Goal: Task Accomplishment & Management: Manage account settings

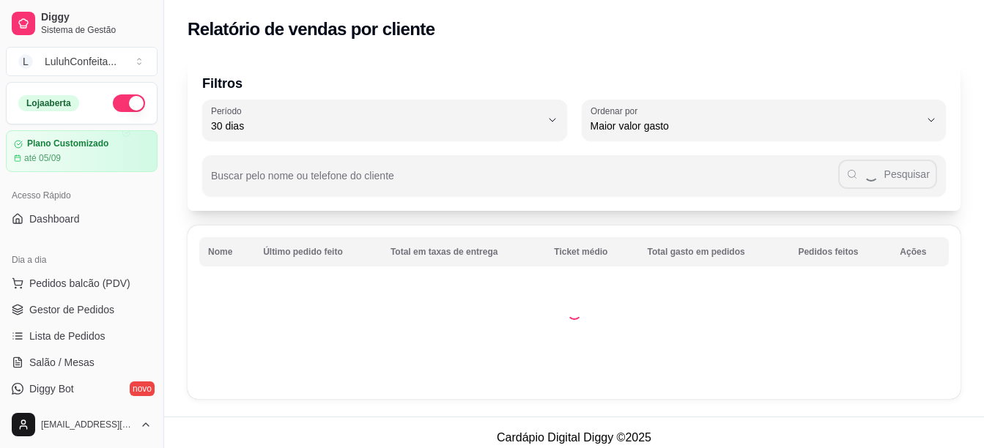
select select "30"
select select "HIGHEST_TOTAL_SPENT_WITH_ORDERS"
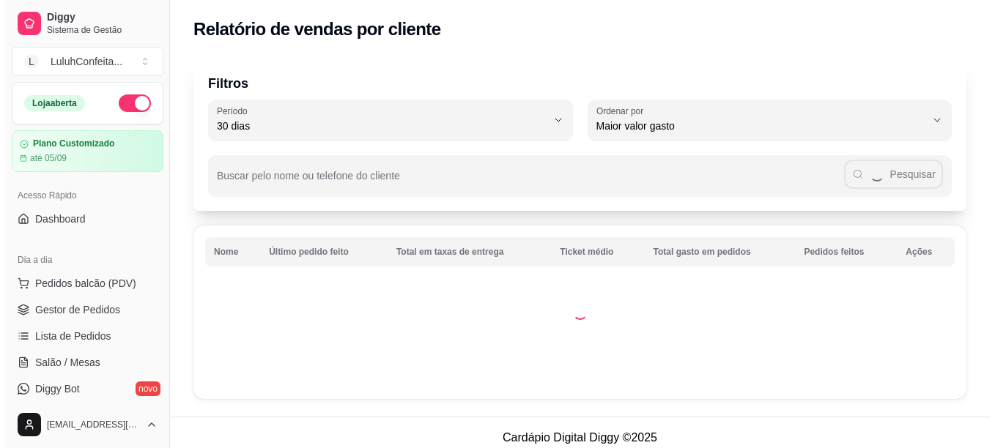
scroll to position [234, 0]
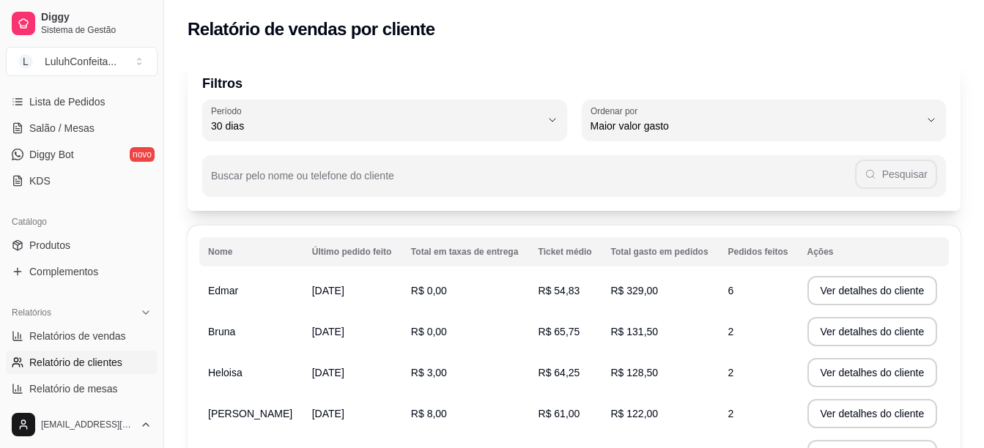
click at [113, 357] on span "Relatório de clientes" at bounding box center [75, 362] width 93 height 15
click at [105, 337] on span "Relatórios de vendas" at bounding box center [77, 336] width 97 height 15
select select "ALL"
select select "0"
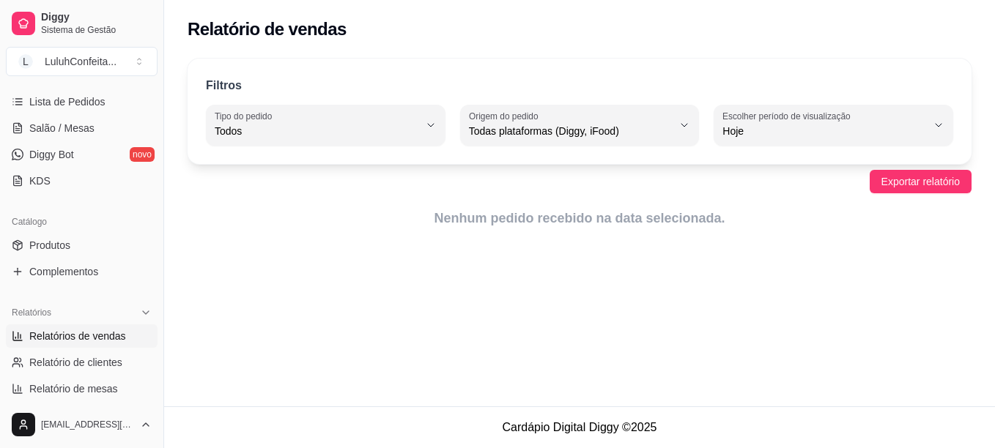
click at [983, 391] on html "Diggy Sistema de Gestão L LuluhConfeita ... Loja aberta Plano Customizado até 0…" at bounding box center [497, 224] width 995 height 448
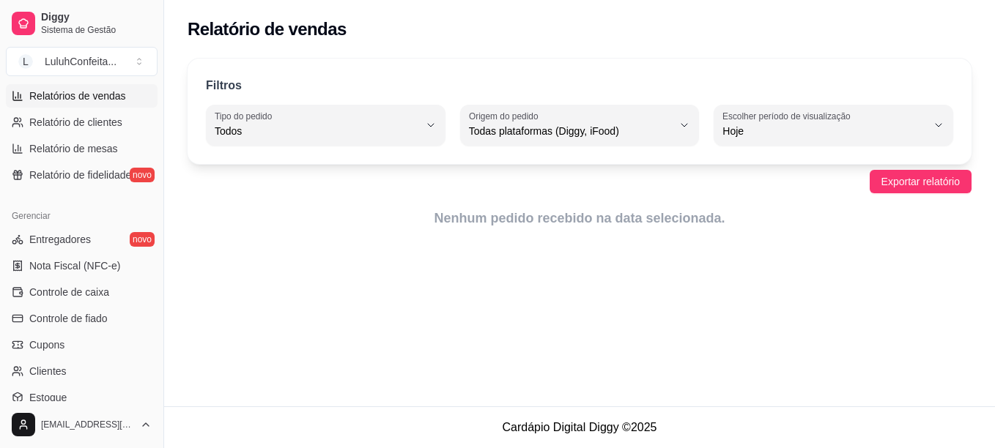
scroll to position [496, 0]
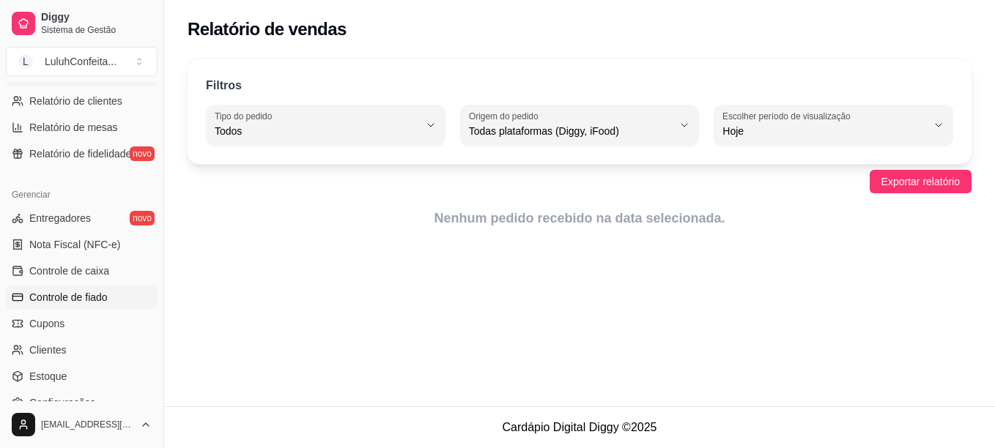
click at [77, 288] on link "Controle de fiado" at bounding box center [82, 297] width 152 height 23
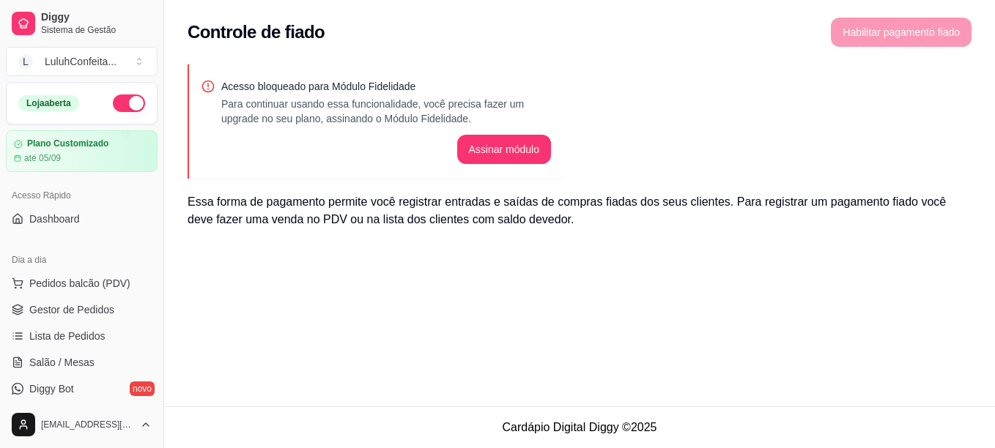
click at [70, 322] on ul "Pedidos balcão (PDV) Gestor de Pedidos Lista de Pedidos Salão / Mesas Diggy Bot…" at bounding box center [82, 349] width 152 height 155
click at [71, 303] on span "Gestor de Pedidos" at bounding box center [71, 310] width 85 height 15
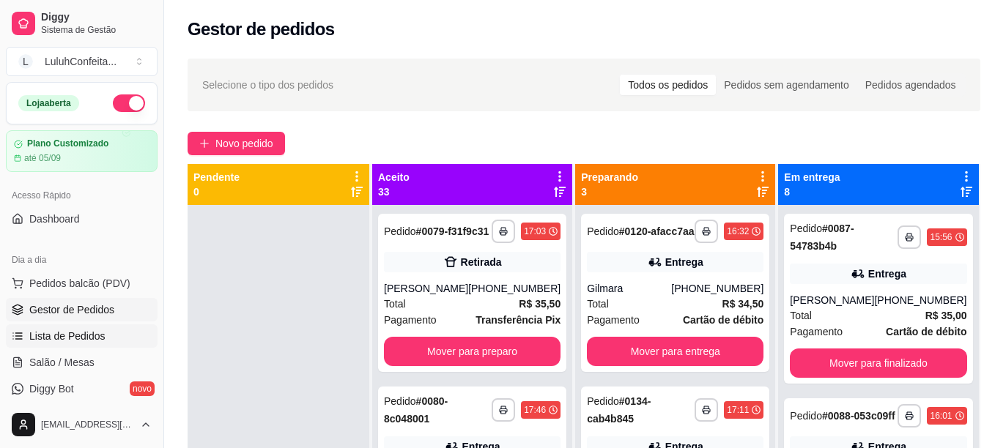
click at [79, 336] on span "Lista de Pedidos" at bounding box center [67, 336] width 76 height 15
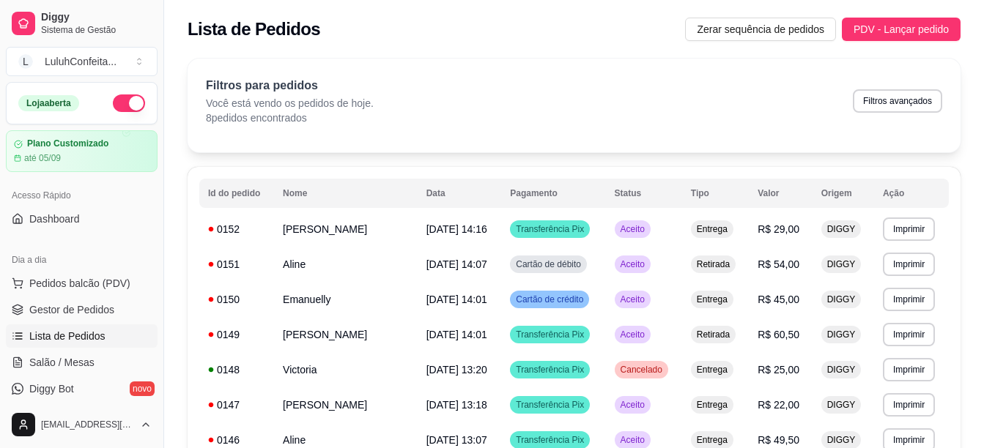
click at [79, 336] on span "Lista de Pedidos" at bounding box center [67, 336] width 76 height 15
click at [502, 224] on td "[DATE] 14:16" at bounding box center [460, 229] width 84 height 35
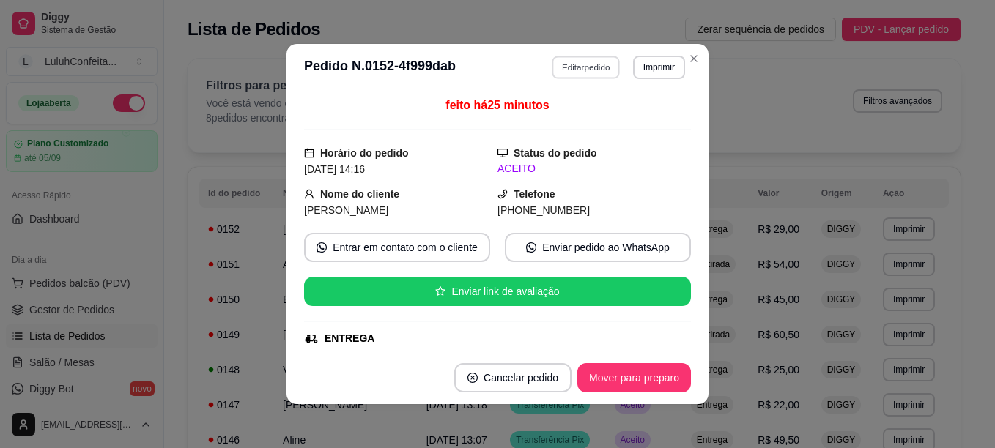
click at [590, 70] on button "Editar pedido" at bounding box center [586, 67] width 68 height 23
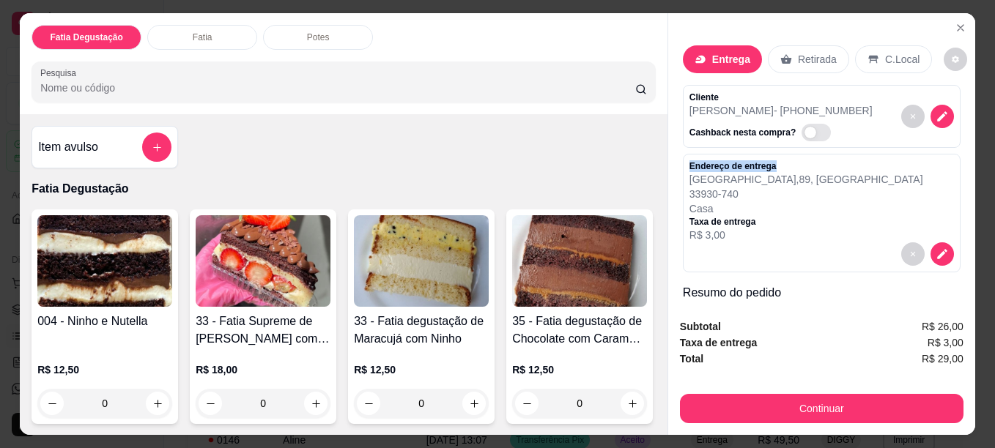
drag, startPoint x: 958, startPoint y: 101, endPoint x: 958, endPoint y: 144, distance: 42.5
click at [958, 144] on div "Entrega Retirada C.Local Cliente [PERSON_NAME] - [PHONE_NUMBER] Cashback nesta …" at bounding box center [821, 159] width 307 height 293
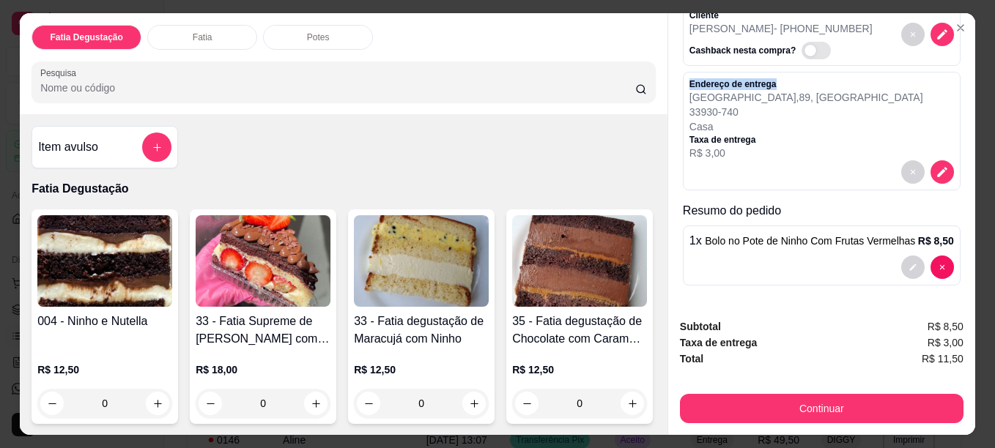
scroll to position [100, 0]
click at [226, 337] on h4 "33 - Fatia Supreme de [PERSON_NAME] com Morango e Chocolate" at bounding box center [263, 330] width 135 height 35
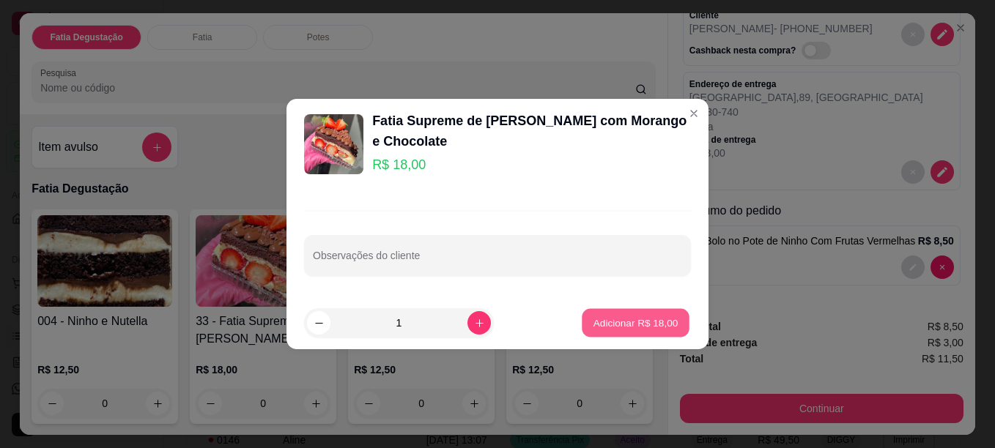
click at [657, 325] on p "Adicionar R$ 18,00" at bounding box center [635, 323] width 85 height 14
type input "1"
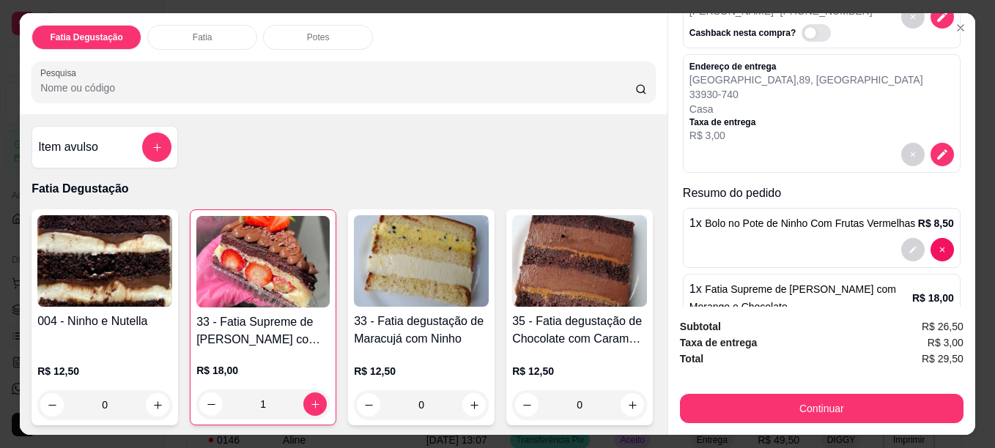
scroll to position [166, 0]
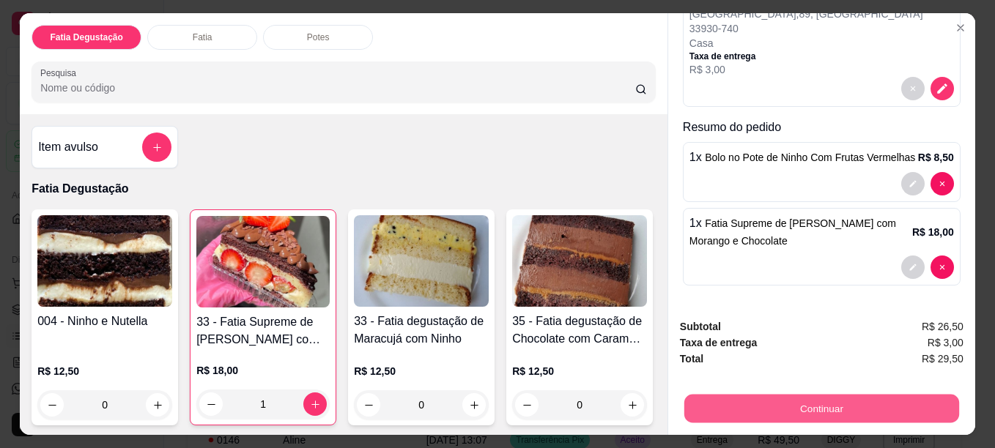
click at [842, 412] on button "Continuar" at bounding box center [821, 408] width 275 height 29
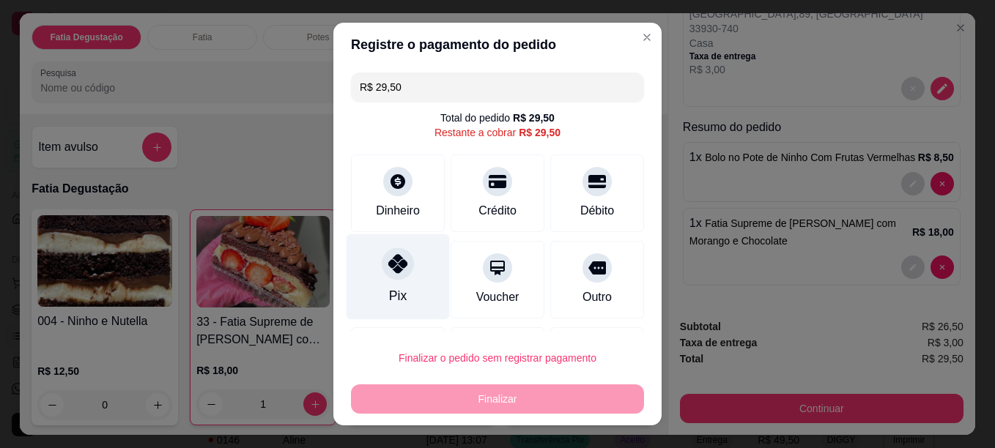
click at [392, 259] on icon at bounding box center [397, 263] width 19 height 19
type input "R$ 0,00"
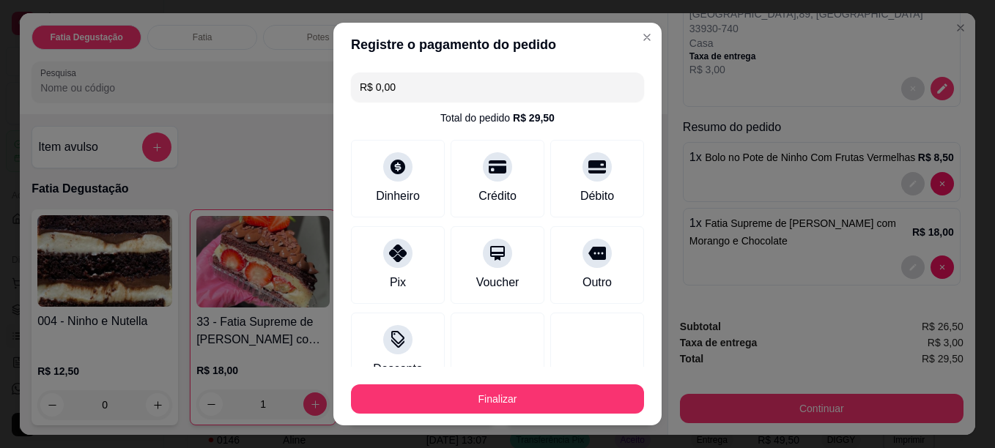
scroll to position [105, 0]
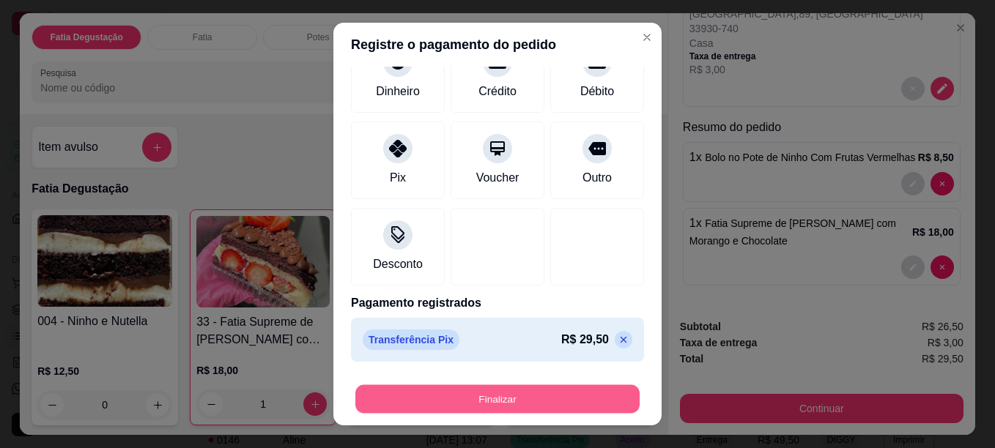
click at [473, 396] on button "Finalizar" at bounding box center [497, 399] width 284 height 29
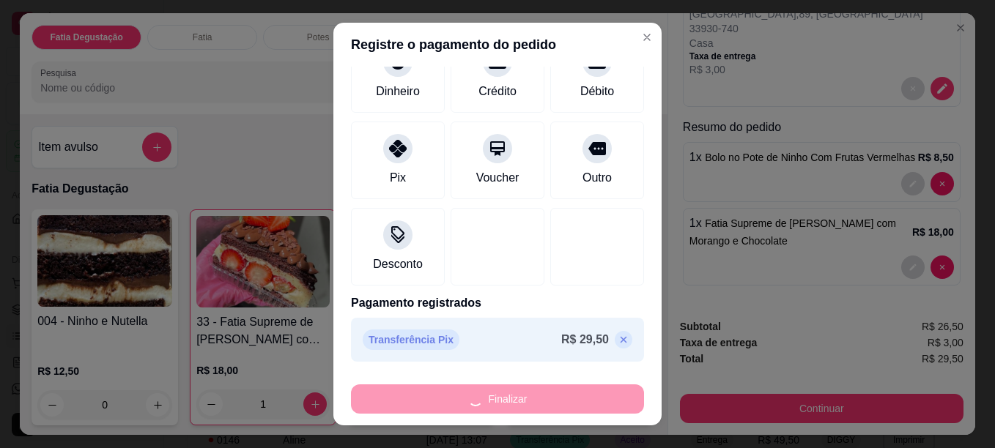
type input "0"
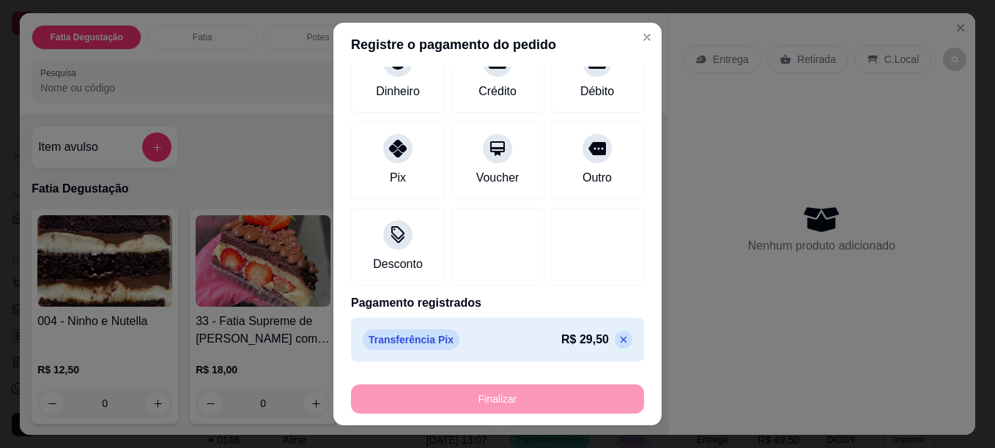
type input "-R$ 29,50"
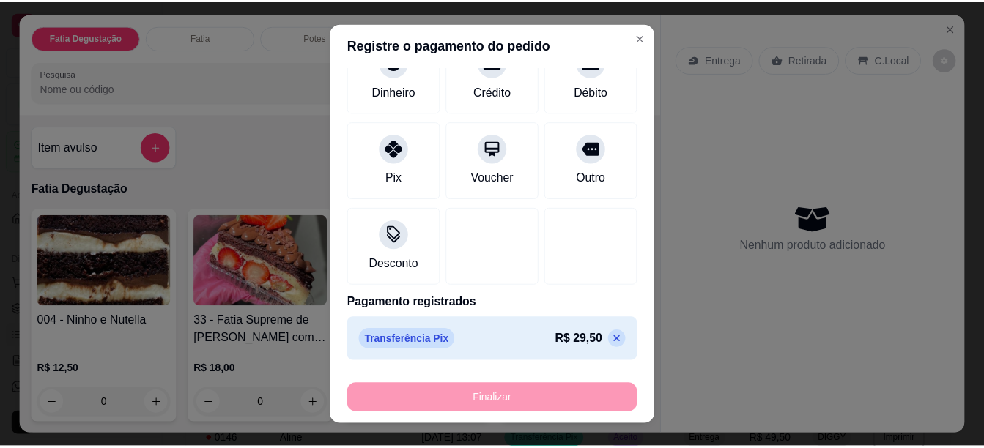
scroll to position [0, 0]
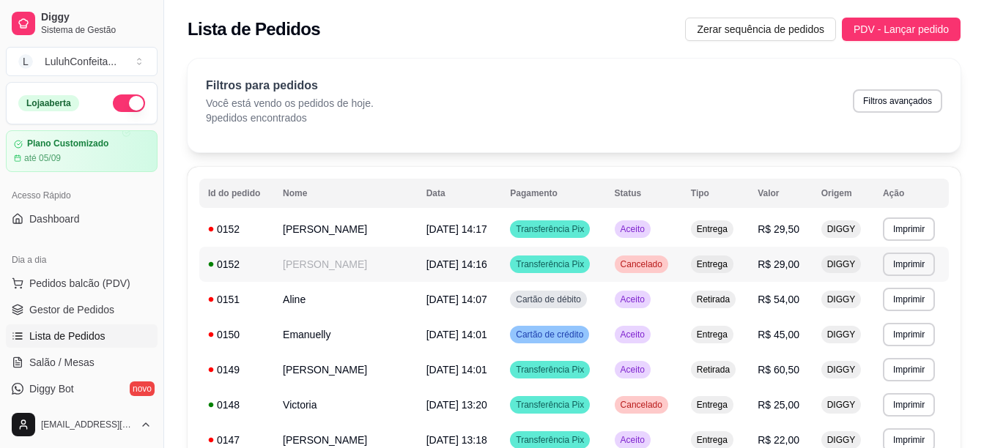
click at [495, 278] on td "[DATE] 14:16" at bounding box center [460, 264] width 84 height 35
click at [533, 136] on div "Filtros para pedidos Você está vendo os pedidos de hoje. 9 pedidos encontrados …" at bounding box center [574, 106] width 773 height 94
click at [245, 114] on p "9 pedidos encontrados" at bounding box center [290, 118] width 168 height 15
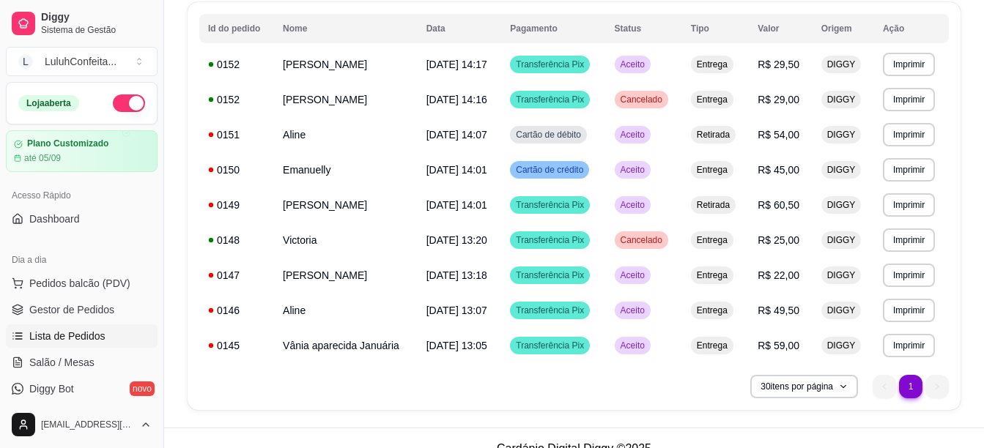
scroll to position [169, 0]
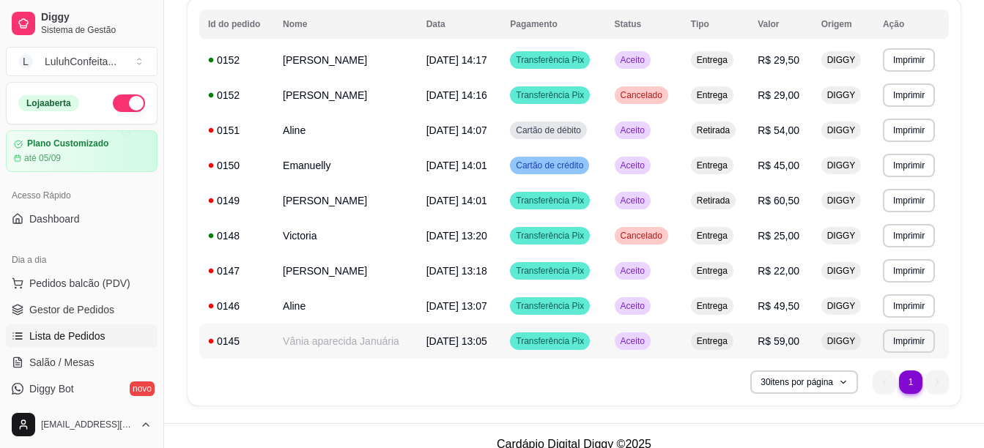
click at [380, 338] on td "Vânia aparecida Januária" at bounding box center [346, 341] width 144 height 35
click at [605, 53] on td "Transferência Pix" at bounding box center [553, 59] width 104 height 35
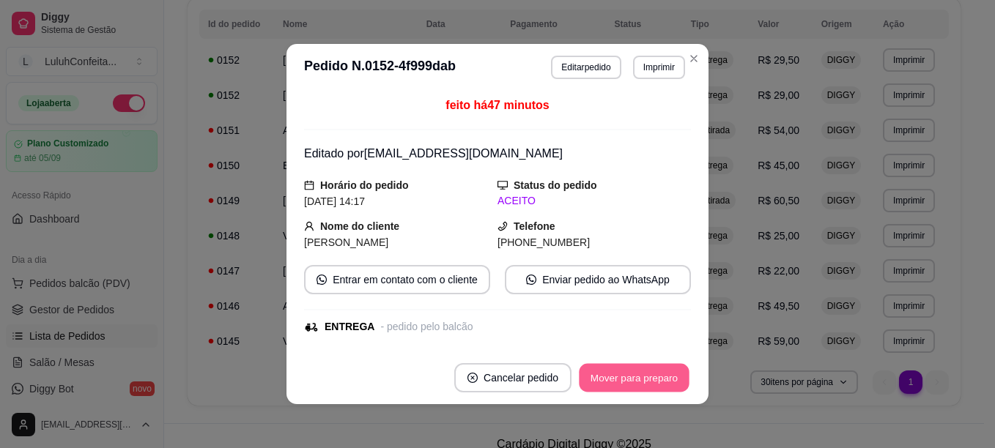
click at [626, 372] on button "Mover para preparo" at bounding box center [634, 378] width 110 height 29
click at [626, 372] on div "Mover para preparo" at bounding box center [624, 377] width 134 height 29
click at [626, 372] on button "Mover para entrega" at bounding box center [635, 378] width 110 height 29
click at [626, 372] on button "Mover para finalizado" at bounding box center [631, 378] width 118 height 29
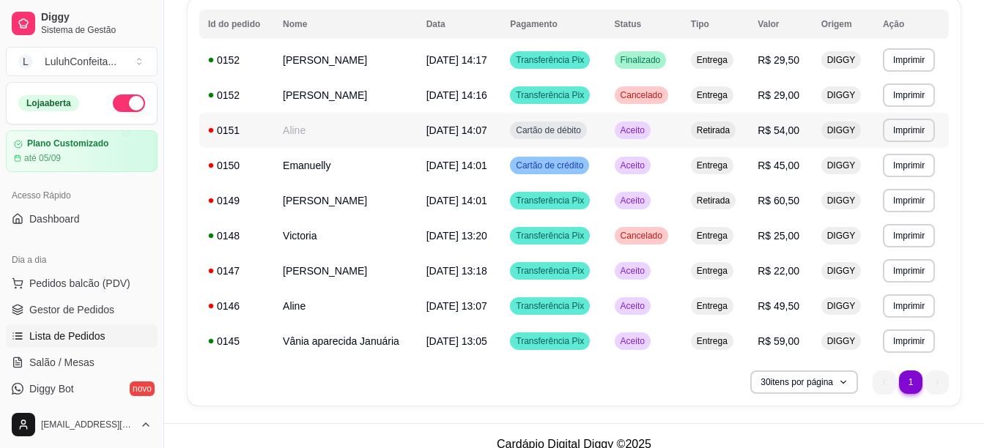
click at [604, 130] on td "Cartão de débito" at bounding box center [553, 130] width 104 height 35
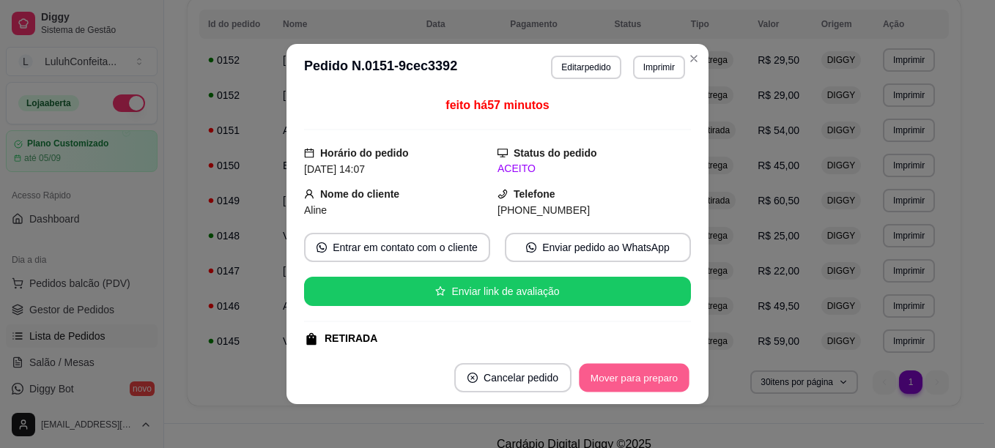
click at [634, 377] on button "Mover para preparo" at bounding box center [634, 378] width 110 height 29
click at [634, 377] on button "Mover para retirada disponível" at bounding box center [609, 378] width 157 height 29
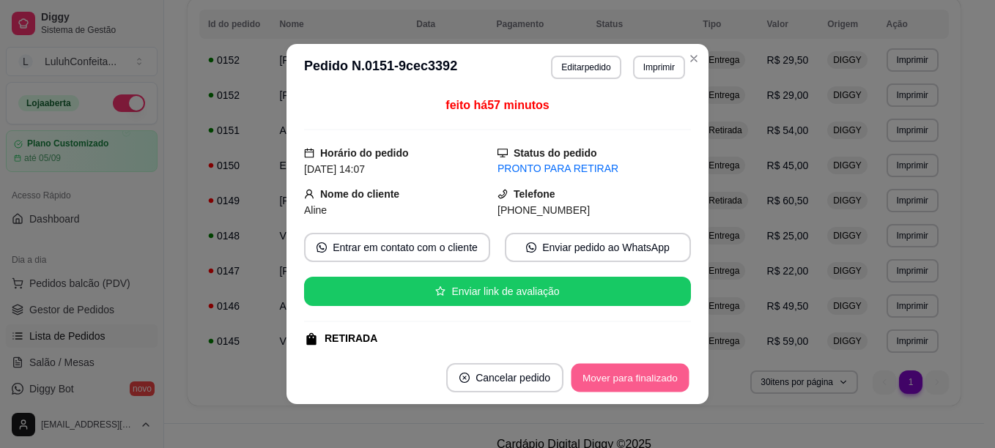
click at [634, 377] on button "Mover para finalizado" at bounding box center [631, 378] width 118 height 29
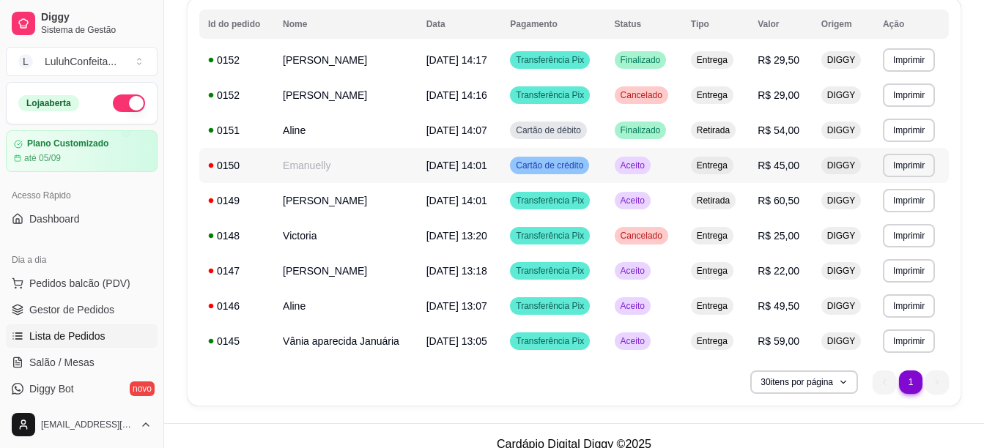
click at [589, 165] on div "Cartão de crédito" at bounding box center [549, 166] width 79 height 18
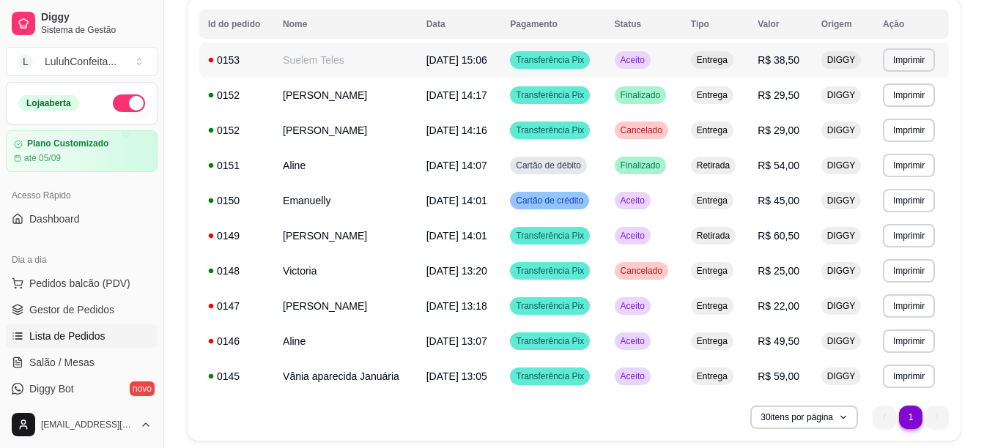
click at [645, 58] on span "Aceito" at bounding box center [633, 60] width 30 height 12
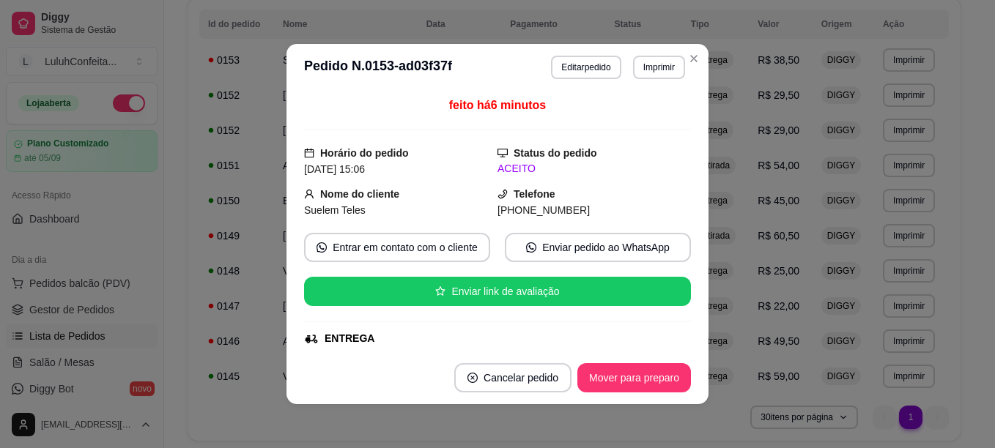
click at [639, 402] on footer "Cancelar pedido Mover para preparo" at bounding box center [497, 378] width 422 height 53
click at [642, 377] on button "Mover para preparo" at bounding box center [634, 378] width 110 height 29
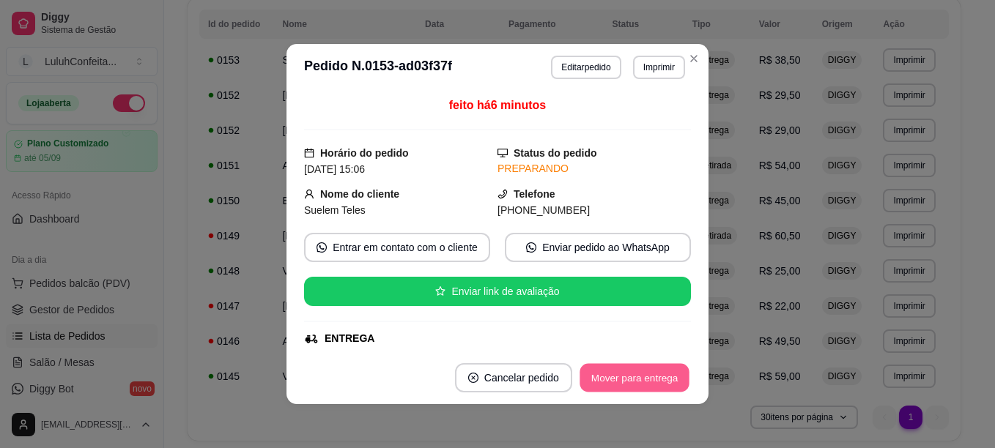
click at [642, 377] on button "Mover para entrega" at bounding box center [635, 378] width 110 height 29
click at [642, 377] on button "Mover para finalizado" at bounding box center [631, 378] width 118 height 29
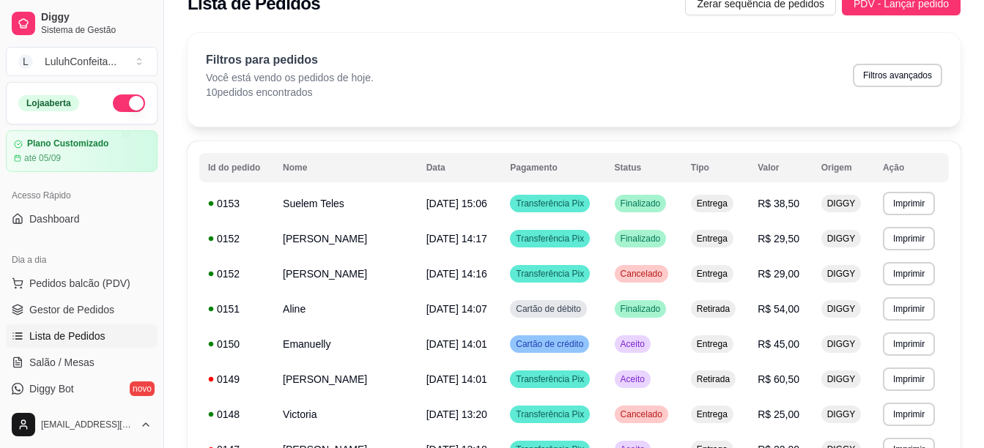
scroll to position [0, 0]
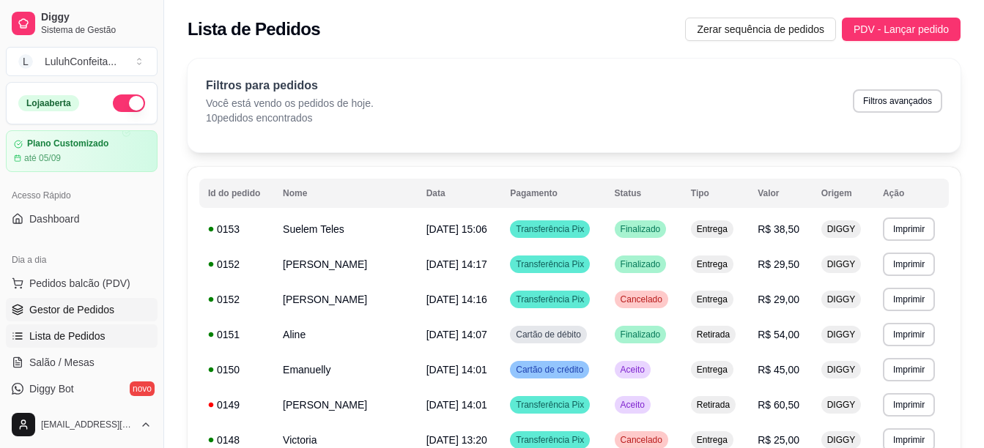
click at [79, 319] on link "Gestor de Pedidos" at bounding box center [82, 309] width 152 height 23
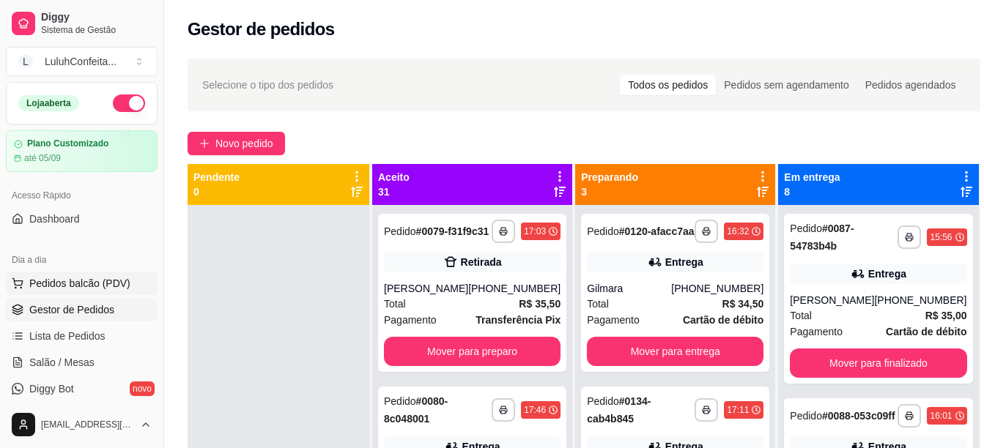
click at [100, 284] on span "Pedidos balcão (PDV)" at bounding box center [79, 283] width 101 height 15
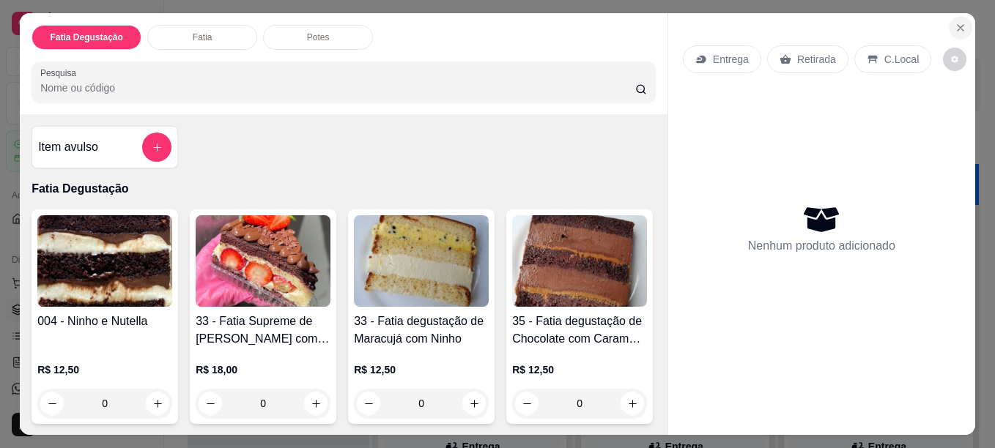
click at [955, 32] on button "Close" at bounding box center [960, 27] width 23 height 23
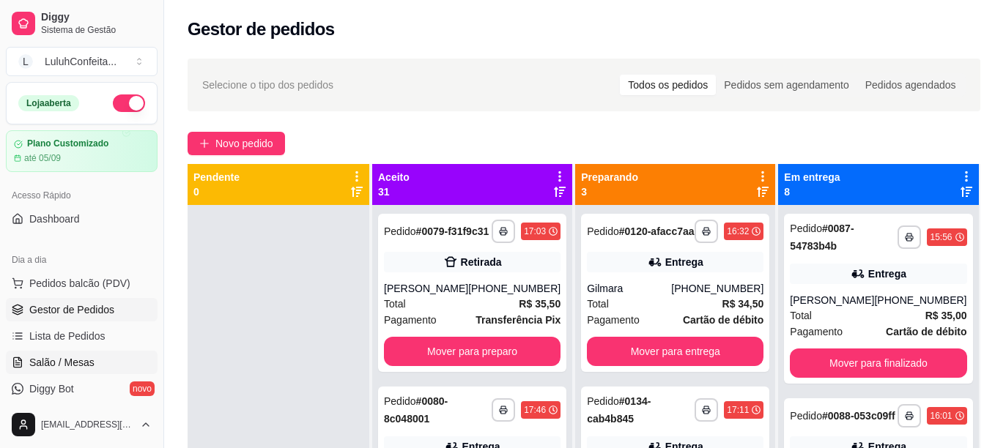
click at [81, 356] on span "Salão / Mesas" at bounding box center [61, 362] width 65 height 15
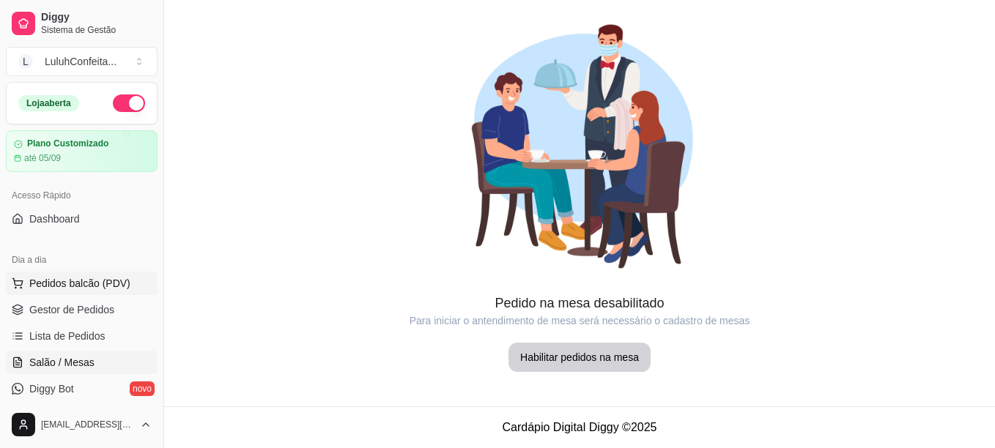
click at [99, 280] on span "Pedidos balcão (PDV)" at bounding box center [79, 283] width 101 height 15
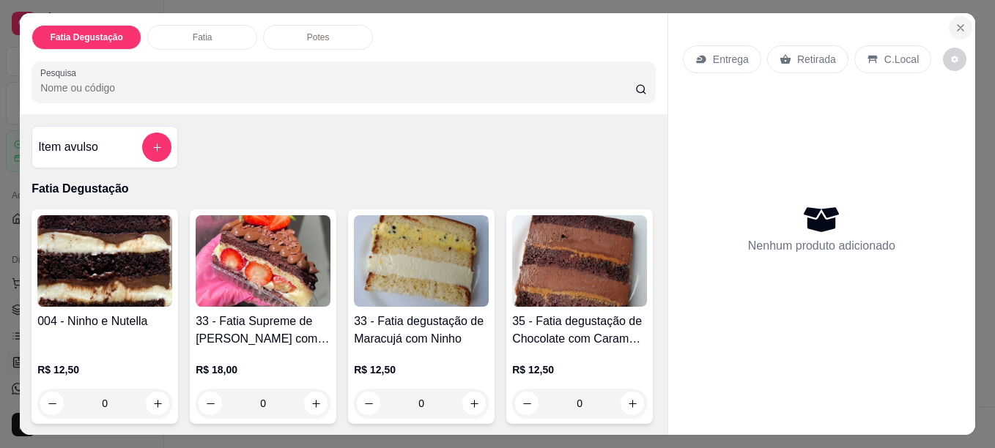
click at [960, 22] on icon "Close" at bounding box center [961, 28] width 12 height 12
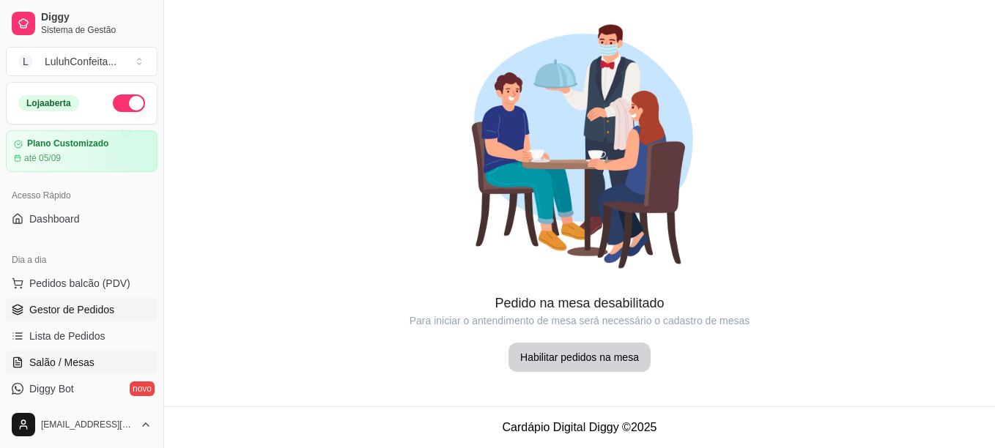
click at [95, 300] on link "Gestor de Pedidos" at bounding box center [82, 309] width 152 height 23
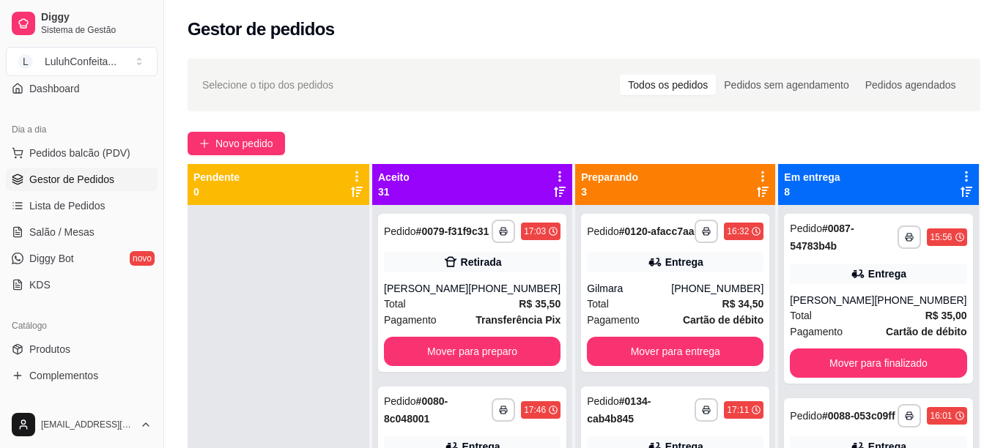
scroll to position [147, 0]
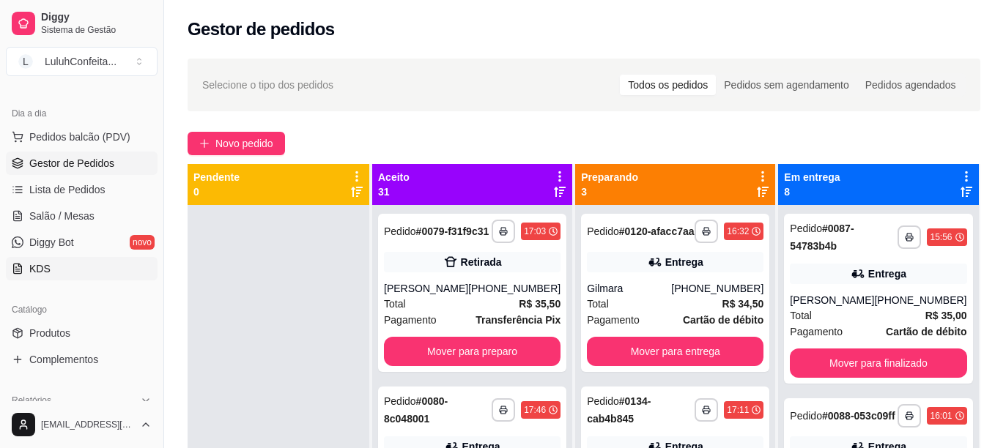
click at [73, 278] on link "KDS" at bounding box center [82, 268] width 152 height 23
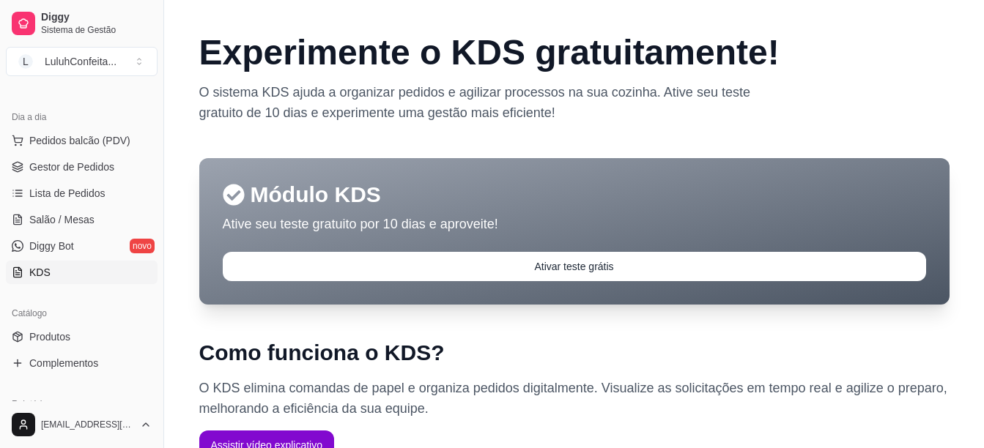
scroll to position [108, 0]
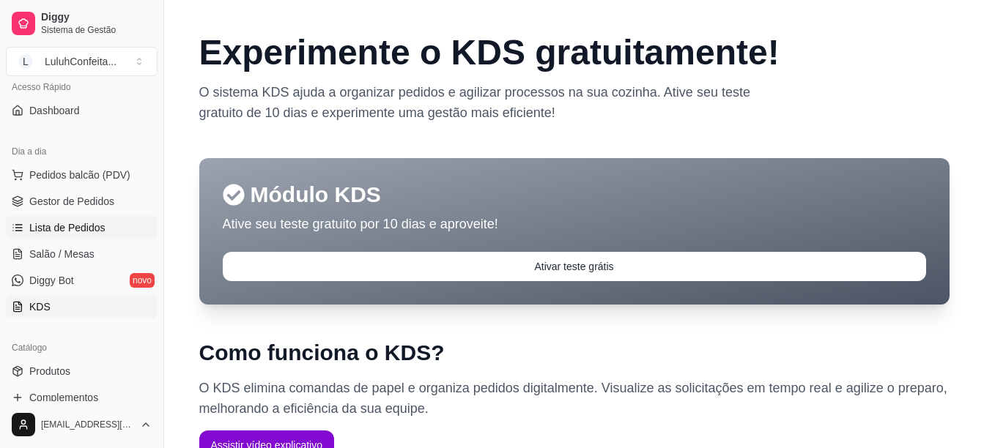
click at [100, 231] on span "Lista de Pedidos" at bounding box center [67, 228] width 76 height 15
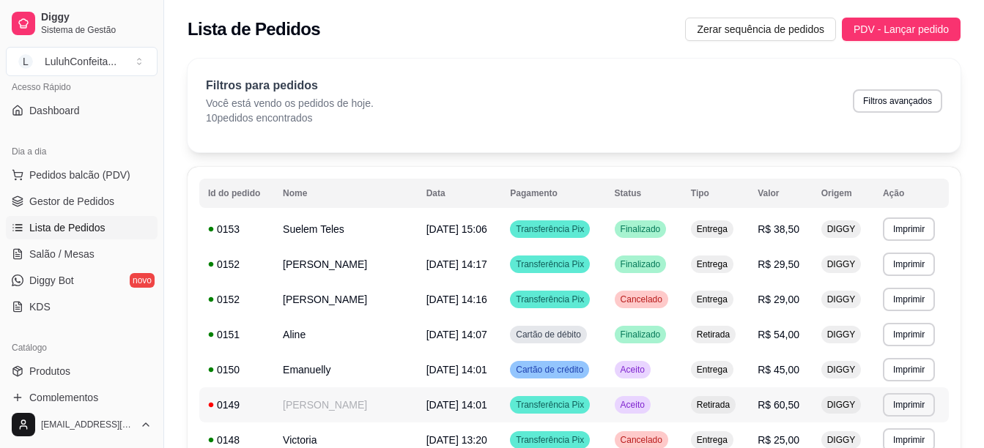
click at [478, 415] on td "[DATE] 14:01" at bounding box center [460, 405] width 84 height 35
click at [70, 380] on link "Produtos" at bounding box center [82, 371] width 152 height 23
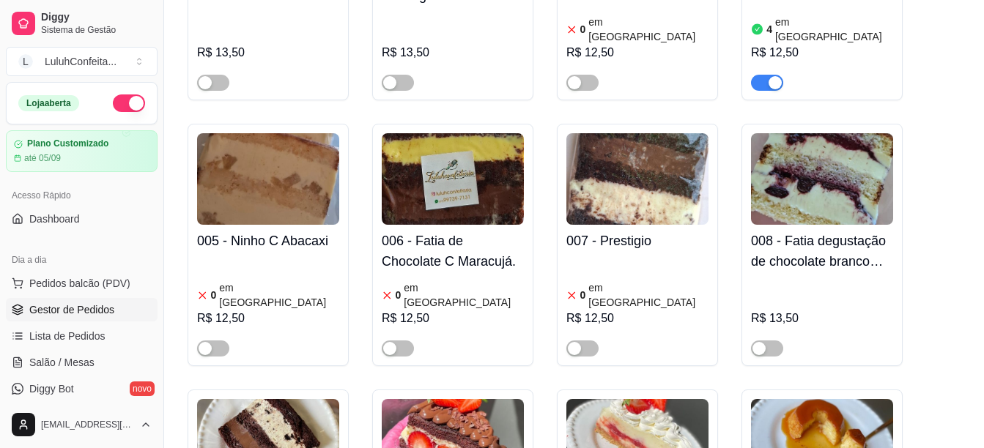
click at [92, 303] on span "Gestor de Pedidos" at bounding box center [71, 310] width 85 height 15
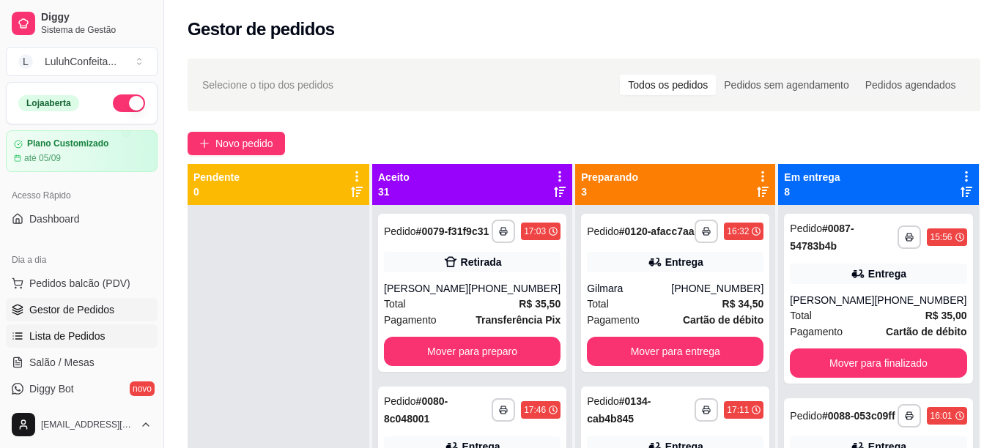
click at [86, 342] on span "Lista de Pedidos" at bounding box center [67, 336] width 76 height 15
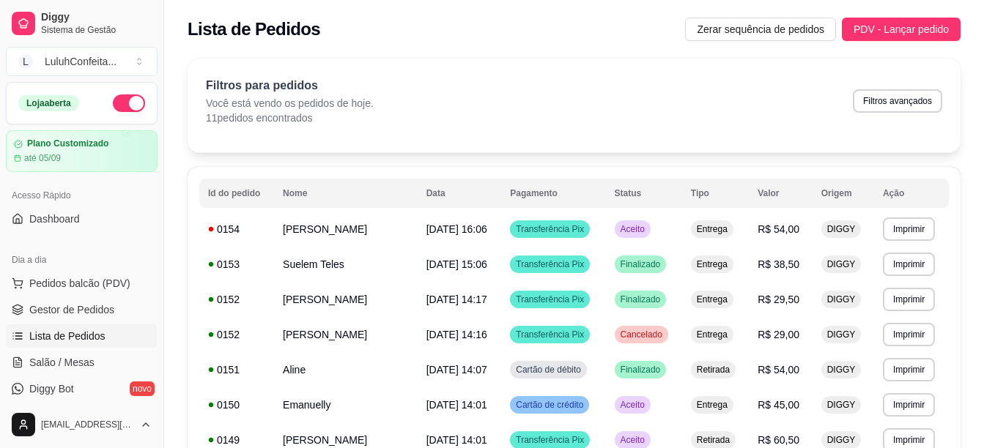
click at [6, 325] on link "Lista de Pedidos" at bounding box center [82, 336] width 152 height 23
drag, startPoint x: 983, startPoint y: 136, endPoint x: 997, endPoint y: 20, distance: 116.7
click at [983, 20] on html "Diggy Sistema de Gestão L LuluhConfeita ... Loja aberta Plano Customizado até 0…" at bounding box center [492, 224] width 984 height 448
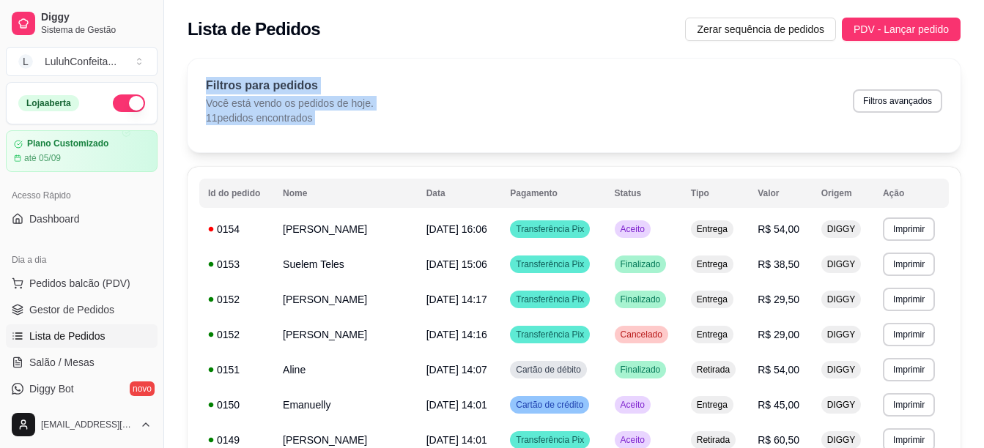
click at [407, 86] on div "Filtros para pedidos Você está vendo os pedidos de hoje. 11 pedidos encontrados…" at bounding box center [574, 101] width 736 height 48
drag, startPoint x: 982, startPoint y: 61, endPoint x: 997, endPoint y: 8, distance: 55.0
click at [983, 8] on html "Diggy Sistema de Gestão L LuluhConfeita ... Loja aberta Plano Customizado até 0…" at bounding box center [492, 224] width 984 height 448
click at [971, 88] on div "**********" at bounding box center [574, 356] width 820 height 613
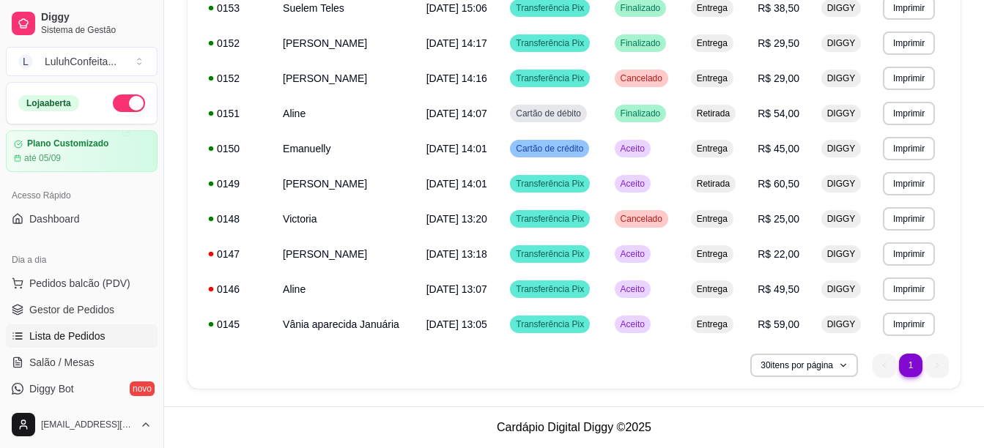
scroll to position [279, 0]
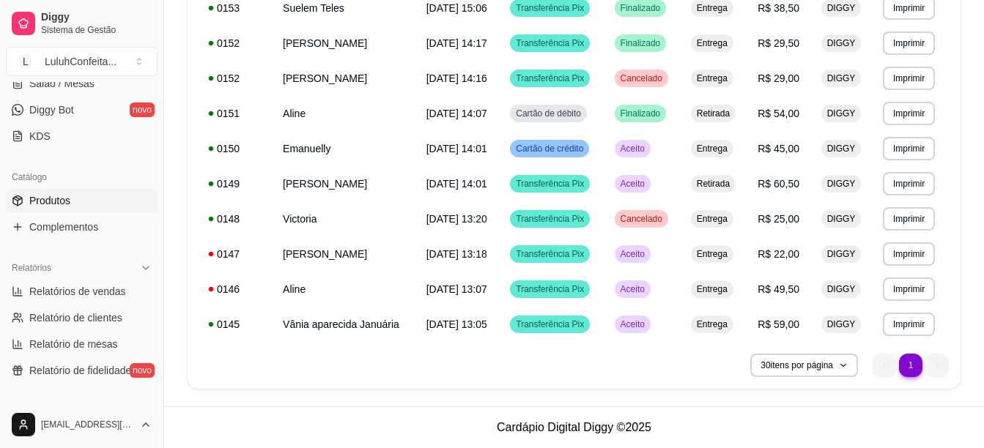
click at [83, 199] on link "Produtos" at bounding box center [82, 200] width 152 height 23
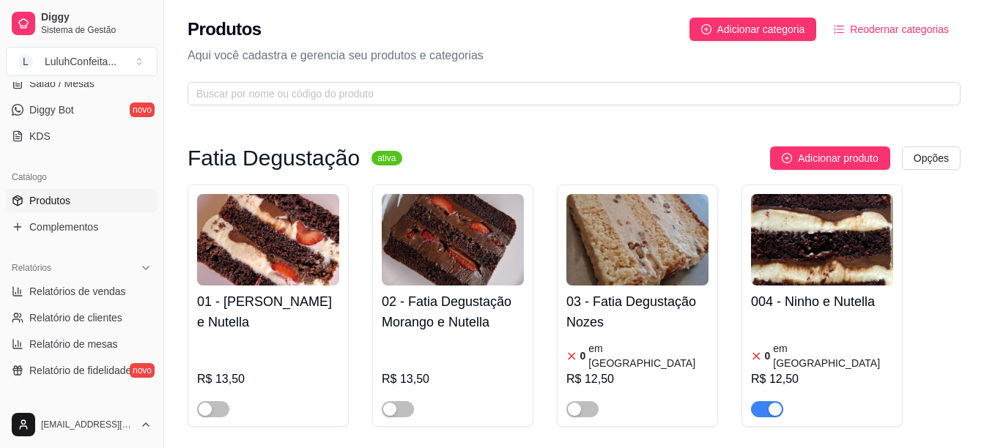
click at [821, 291] on div "004 - Ninho e Nutella 0 em estoque R$ 12,50" at bounding box center [822, 352] width 142 height 132
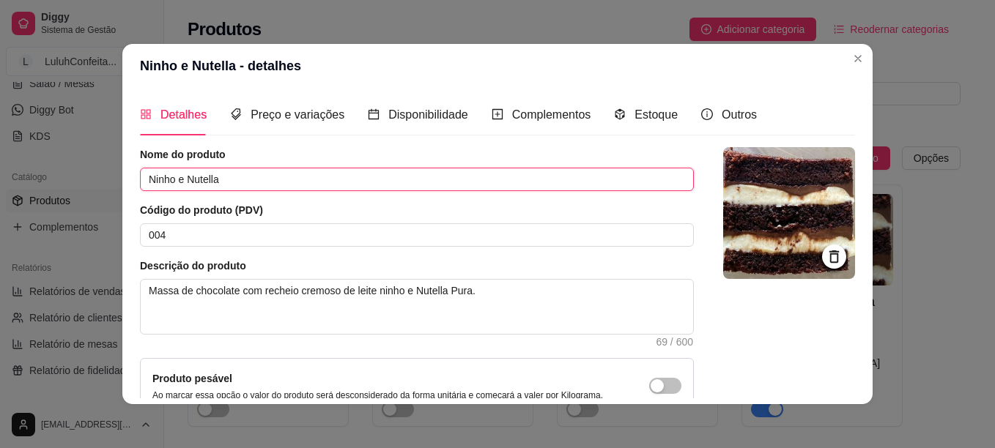
click at [226, 180] on input "Ninho e Nutella" at bounding box center [417, 179] width 554 height 23
type input "N"
click at [173, 177] on input "fatia degustaçao" at bounding box center [417, 179] width 554 height 23
click at [147, 178] on input "[PERSON_NAME]" at bounding box center [417, 179] width 554 height 23
click at [232, 183] on input "[PERSON_NAME]" at bounding box center [417, 179] width 554 height 23
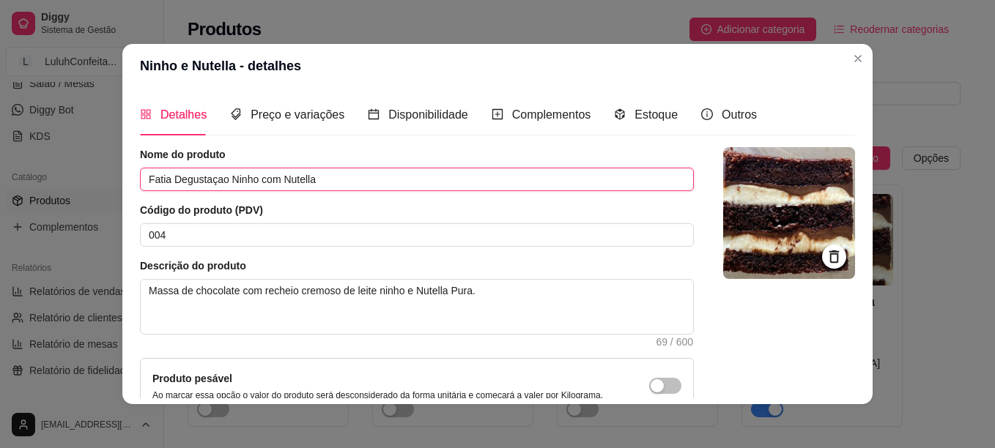
type input "Fatia Degustaçao Ninho com Nutella"
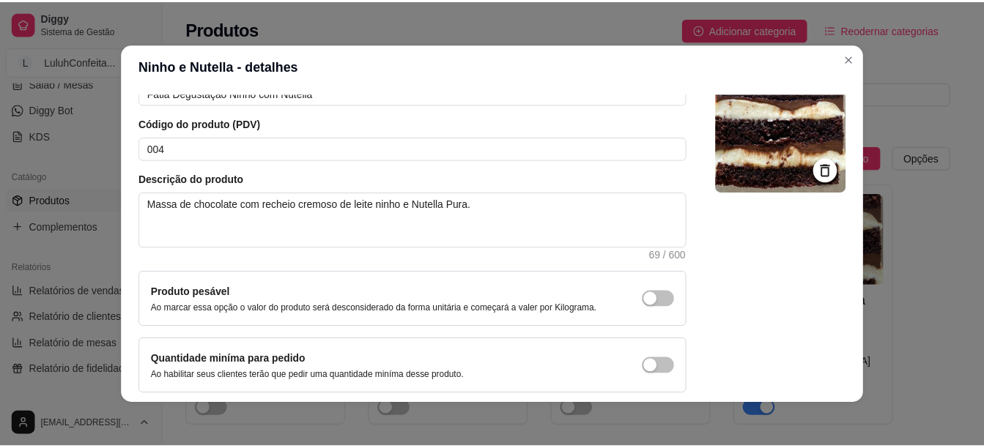
scroll to position [148, 0]
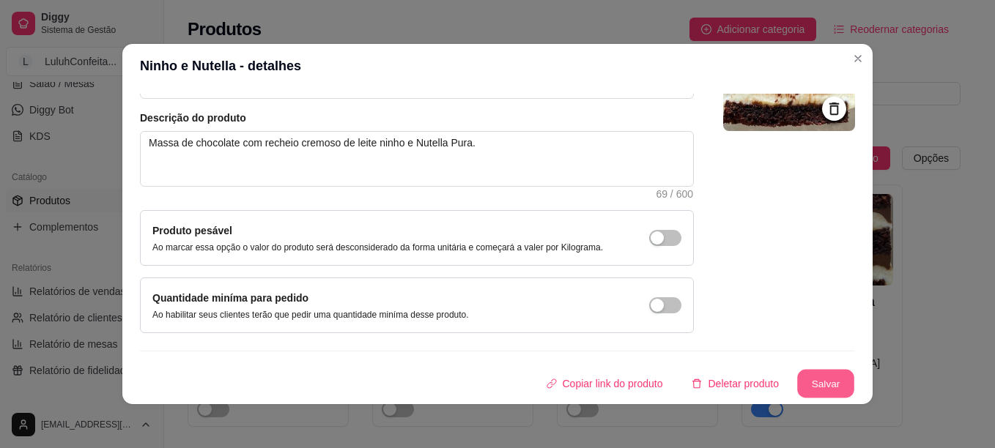
click at [817, 391] on button "Salvar" at bounding box center [825, 384] width 57 height 29
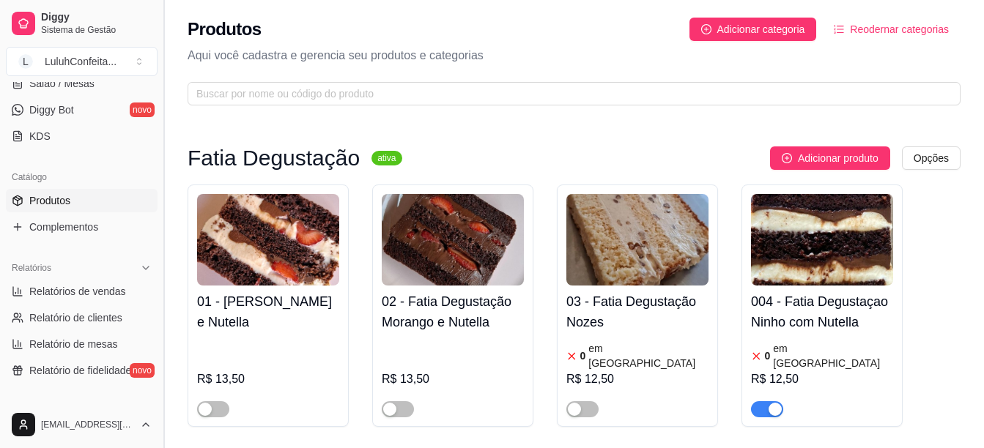
click at [158, 114] on button "Toggle Sidebar" at bounding box center [164, 224] width 12 height 448
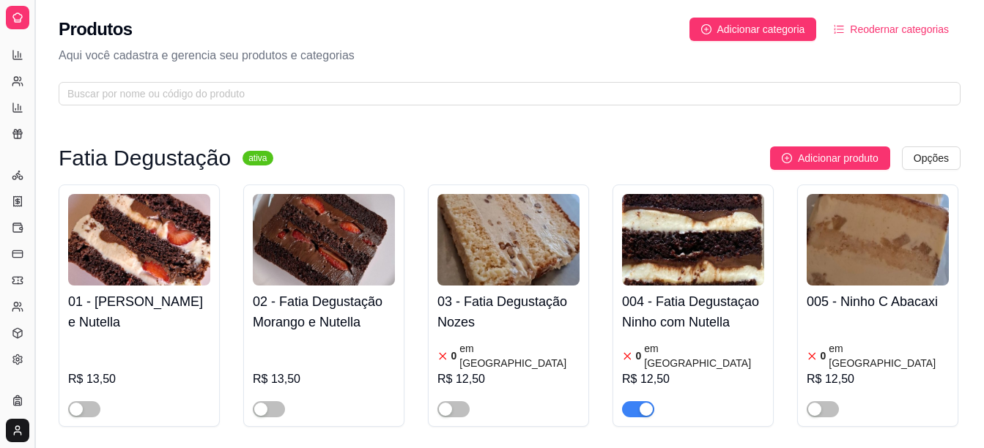
scroll to position [183, 0]
click at [36, 98] on button "Toggle Sidebar" at bounding box center [35, 224] width 12 height 448
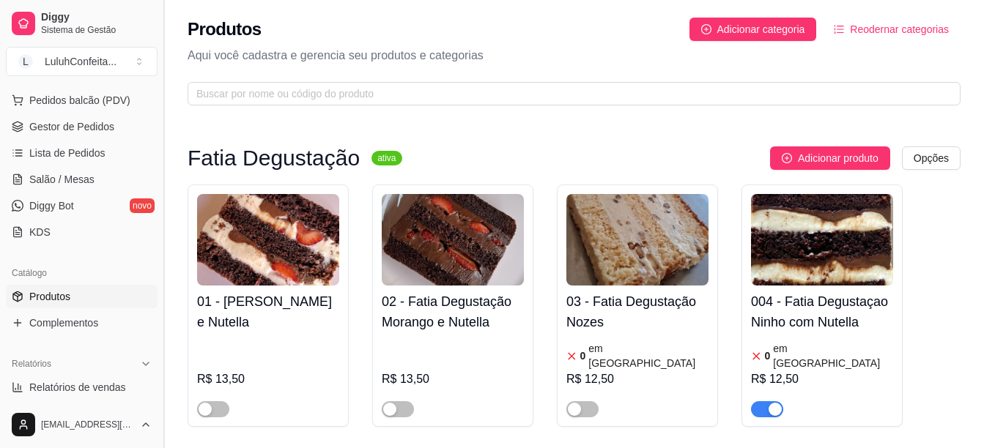
scroll to position [173, 0]
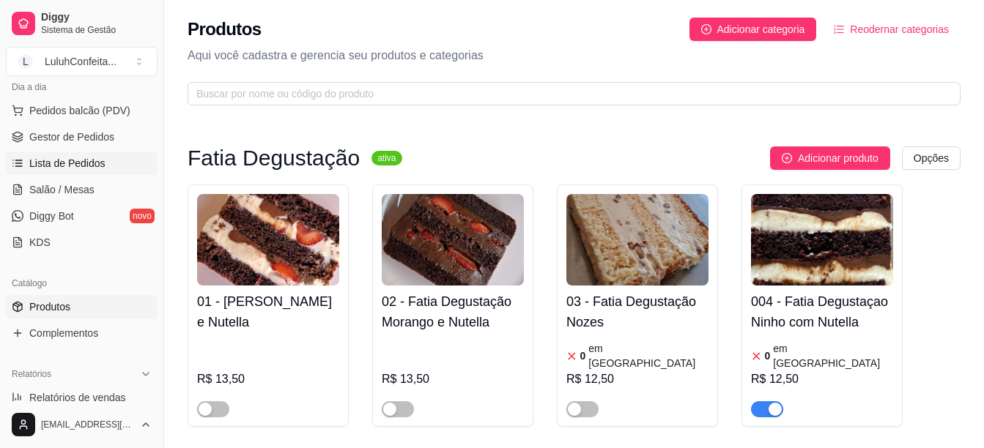
click at [74, 161] on span "Lista de Pedidos" at bounding box center [67, 163] width 76 height 15
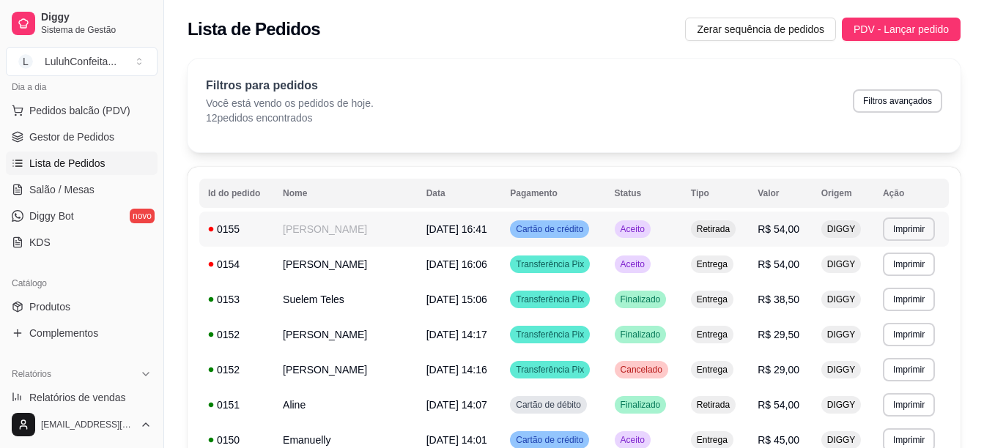
click at [644, 224] on span "Aceito" at bounding box center [633, 229] width 30 height 12
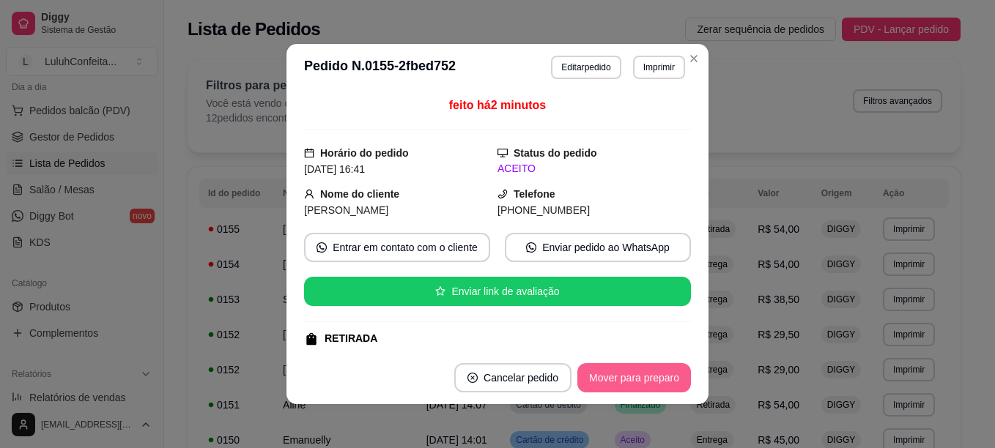
click at [627, 372] on button "Mover para preparo" at bounding box center [634, 377] width 114 height 29
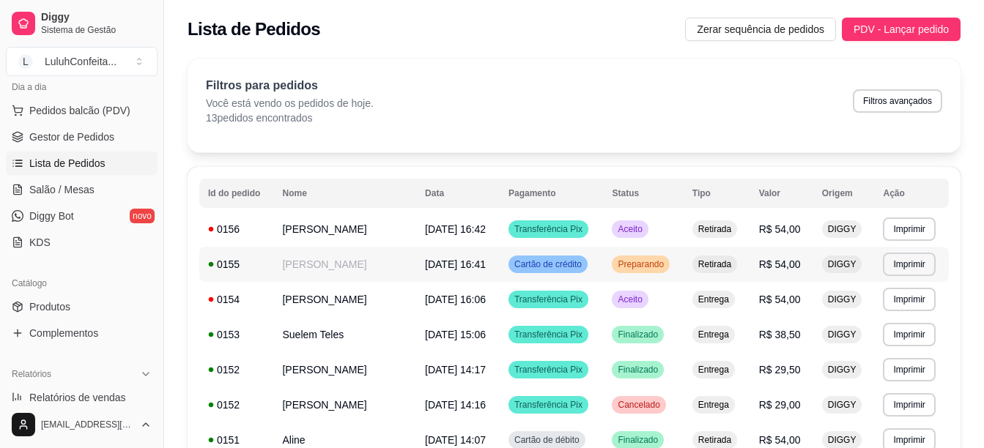
click at [393, 273] on td "[PERSON_NAME]" at bounding box center [344, 264] width 143 height 35
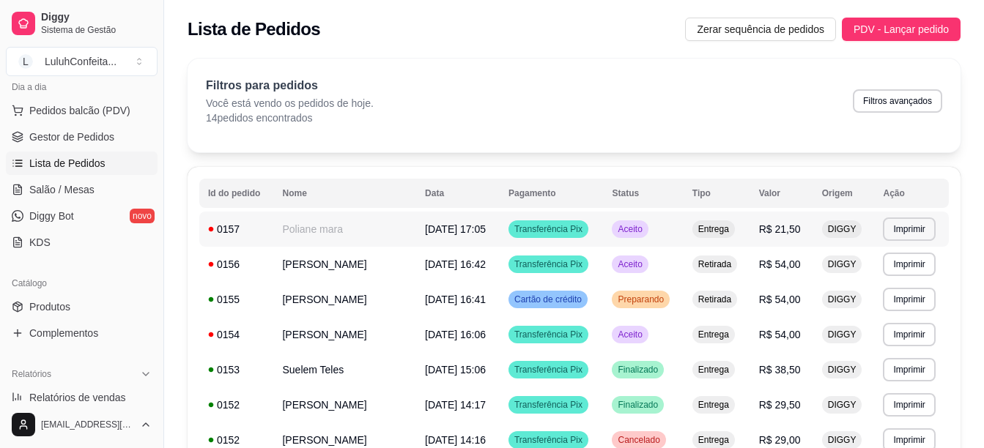
click at [486, 229] on span "[DATE] 17:05" at bounding box center [455, 229] width 61 height 12
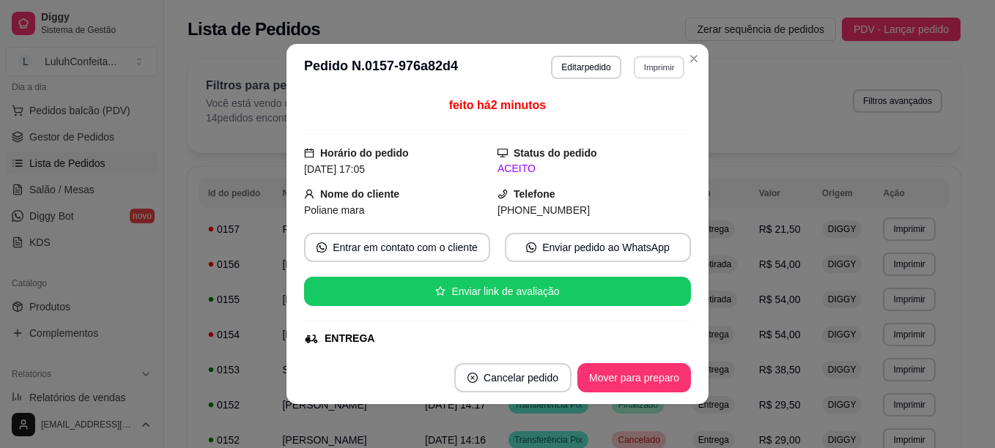
click at [649, 70] on button "Imprimir" at bounding box center [659, 67] width 51 height 23
click at [613, 118] on button "IMPRESSORA" at bounding box center [627, 118] width 103 height 23
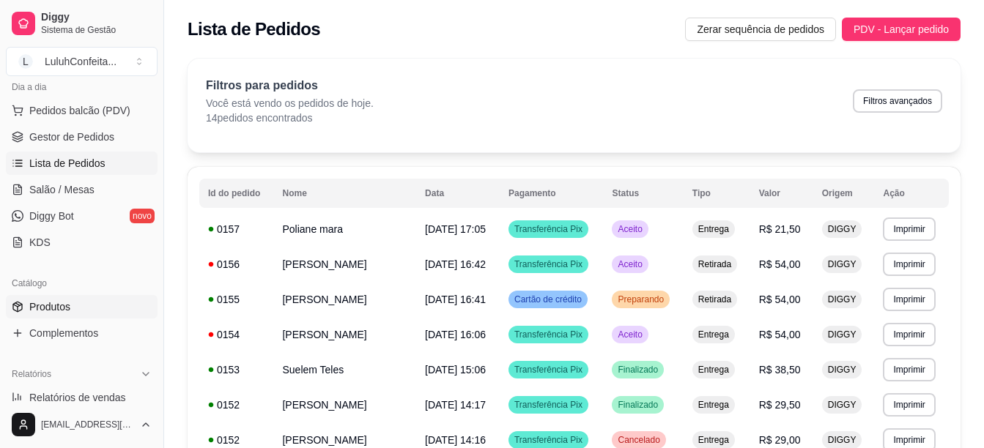
click at [56, 308] on span "Produtos" at bounding box center [49, 307] width 41 height 15
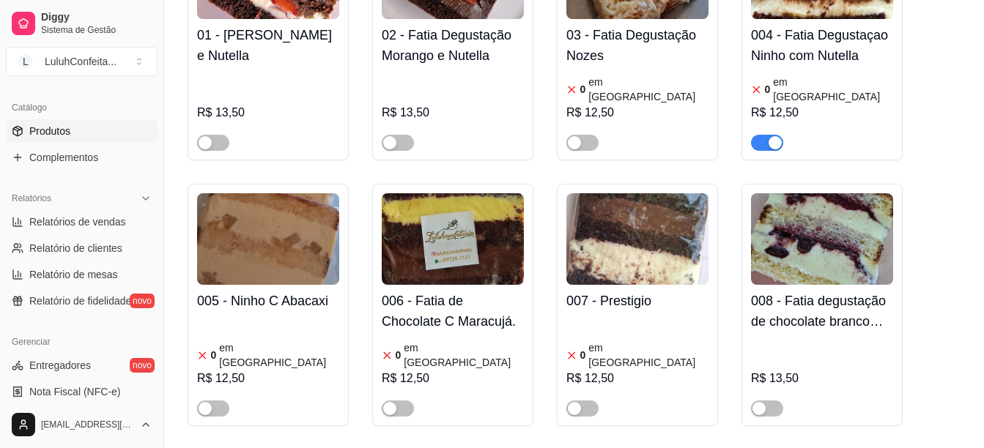
scroll to position [378, 0]
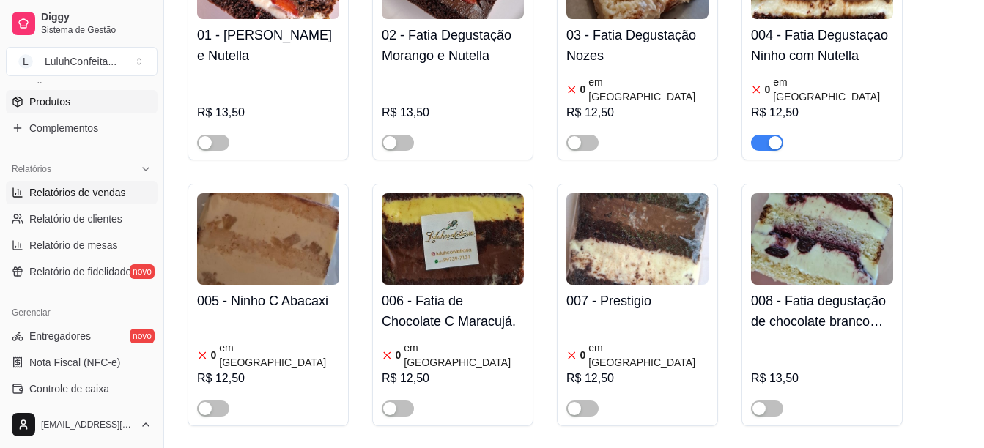
click at [113, 188] on span "Relatórios de vendas" at bounding box center [77, 192] width 97 height 15
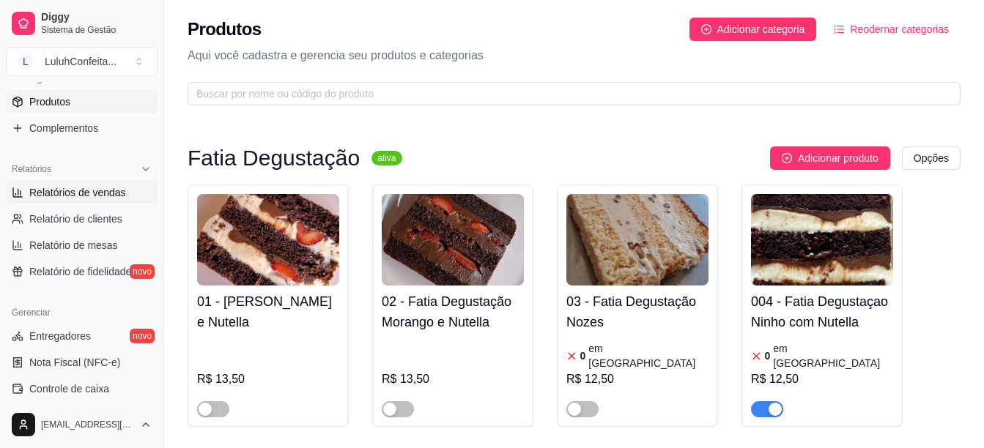
select select "ALL"
select select "0"
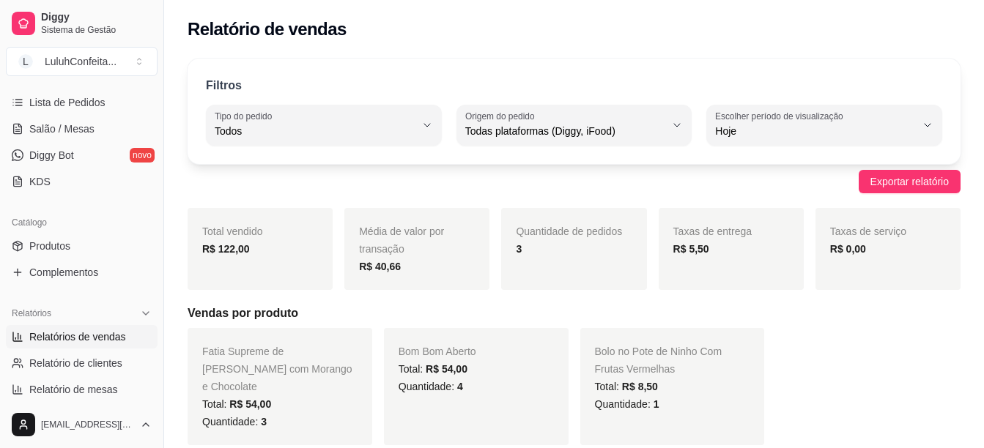
scroll to position [232, 0]
click at [53, 243] on span "Produtos" at bounding box center [49, 248] width 41 height 15
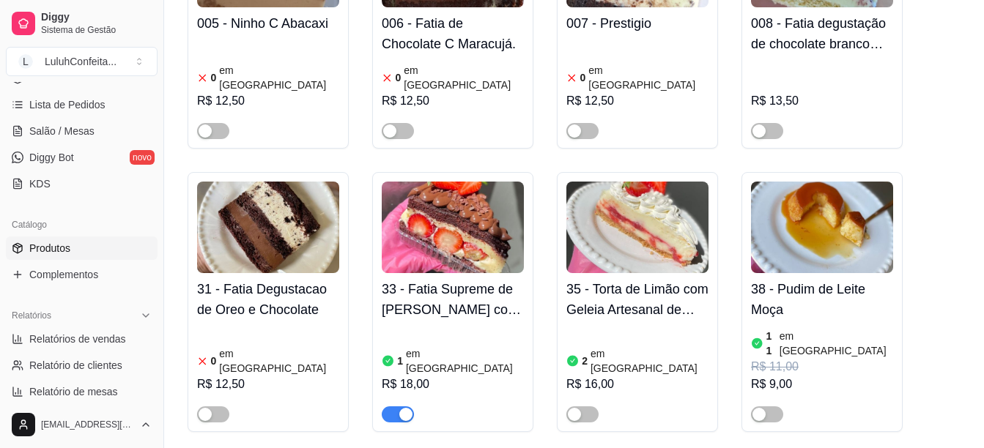
scroll to position [557, 0]
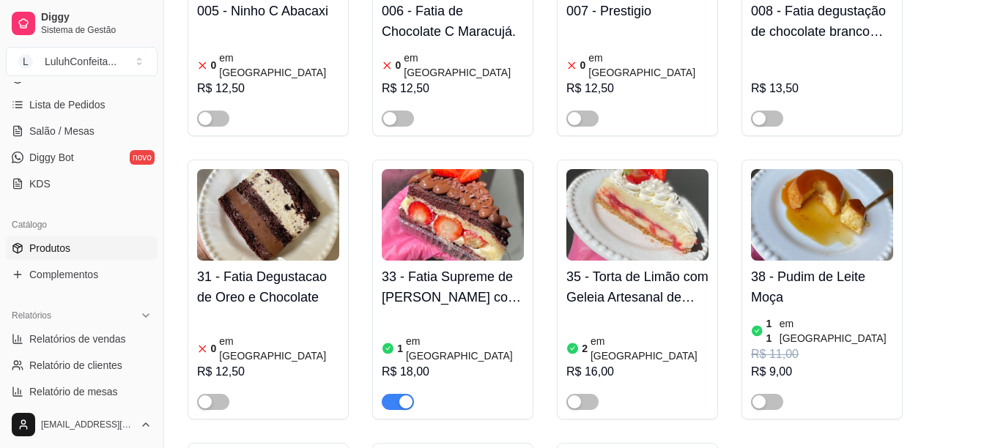
click at [451, 261] on div "33 - Fatia Supreme de Ninho com Morango e Chocolate 1 em estoque R$ 18,00" at bounding box center [453, 335] width 142 height 149
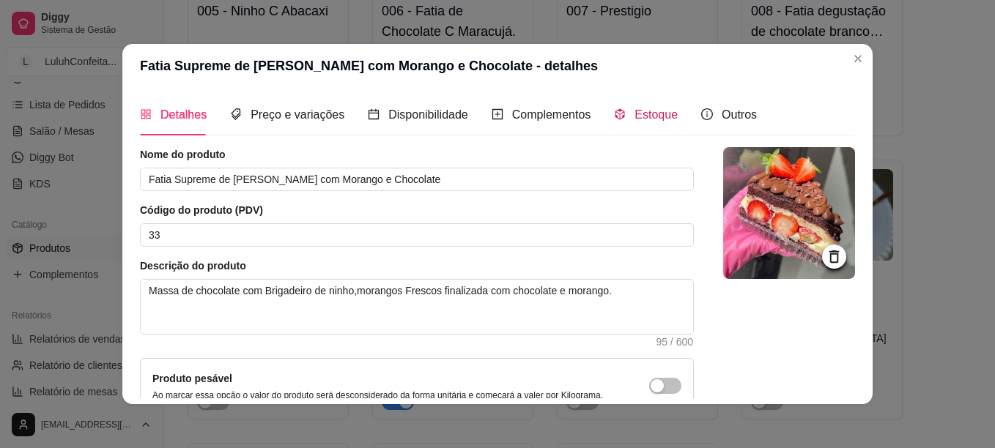
click at [638, 114] on span "Estoque" at bounding box center [656, 114] width 43 height 12
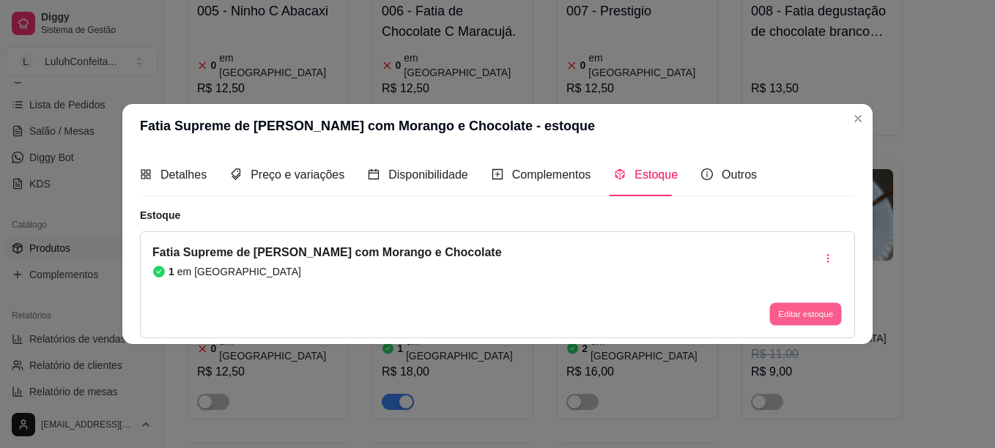
click at [801, 321] on button "Editar estoque" at bounding box center [805, 314] width 72 height 23
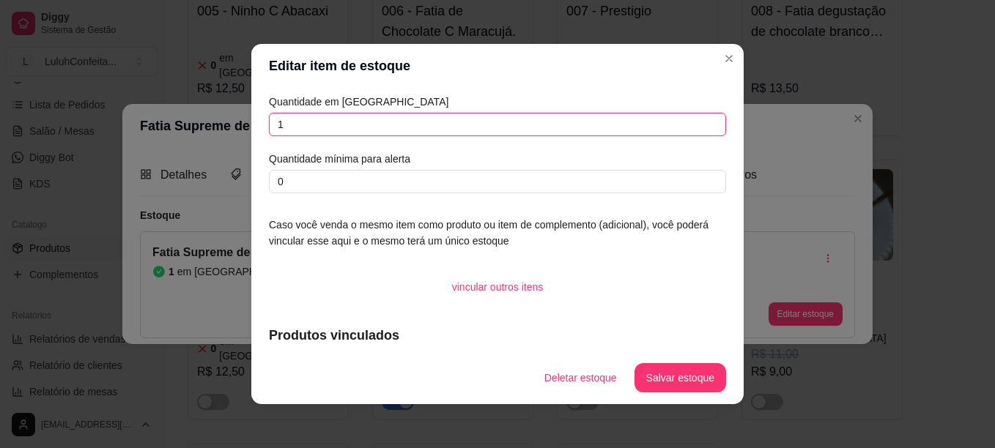
click at [366, 122] on input "1" at bounding box center [497, 124] width 457 height 23
type input "0"
click at [684, 380] on button "Salvar estoque" at bounding box center [681, 377] width 92 height 29
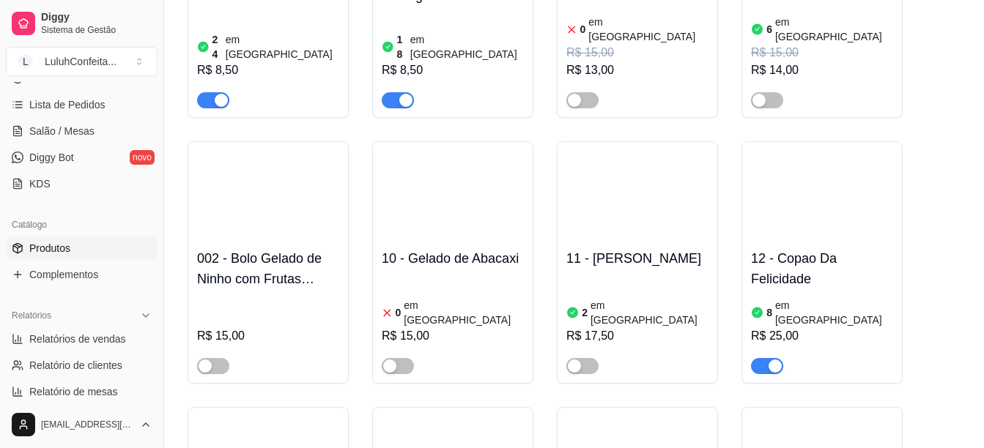
scroll to position [1739, 0]
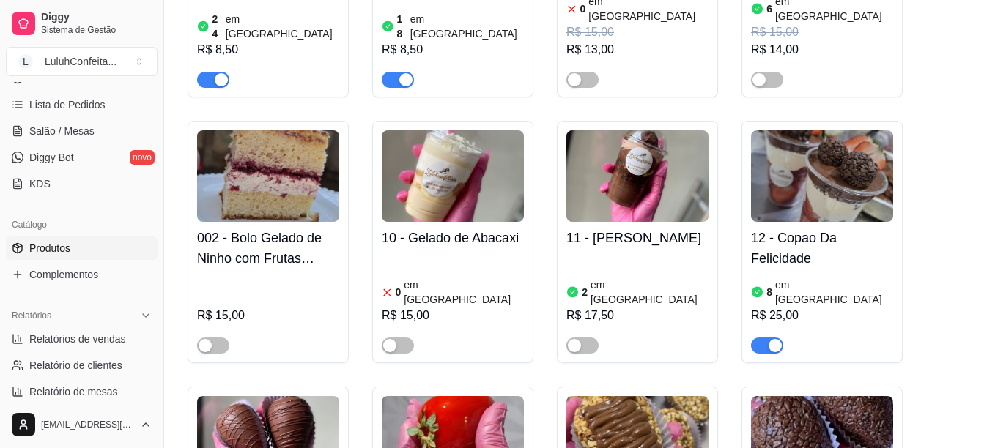
click at [777, 339] on div "button" at bounding box center [775, 345] width 13 height 13
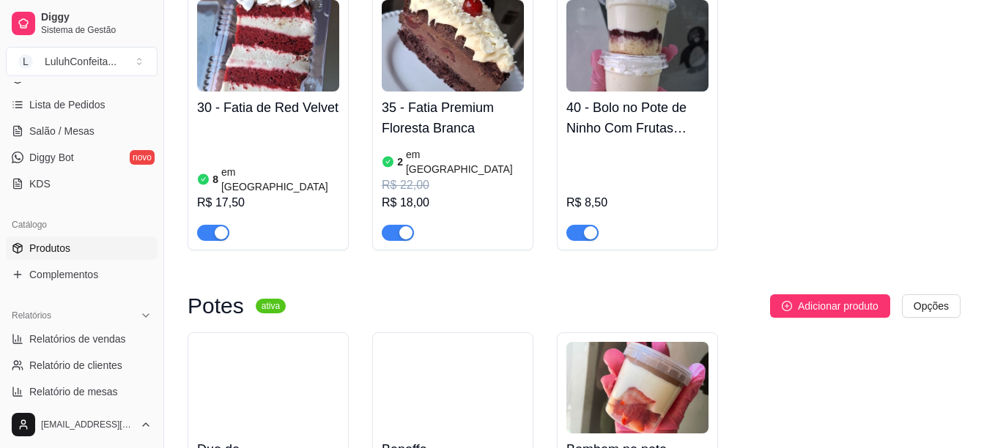
scroll to position [2978, 0]
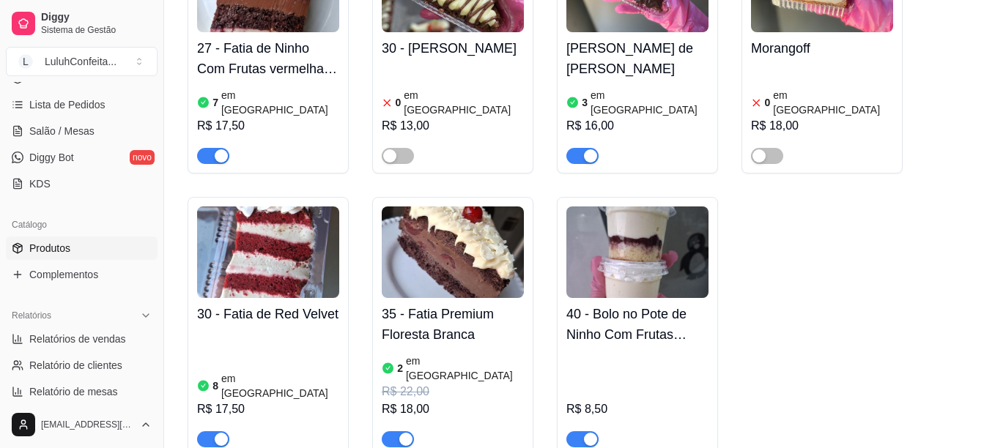
scroll to position [2715, 0]
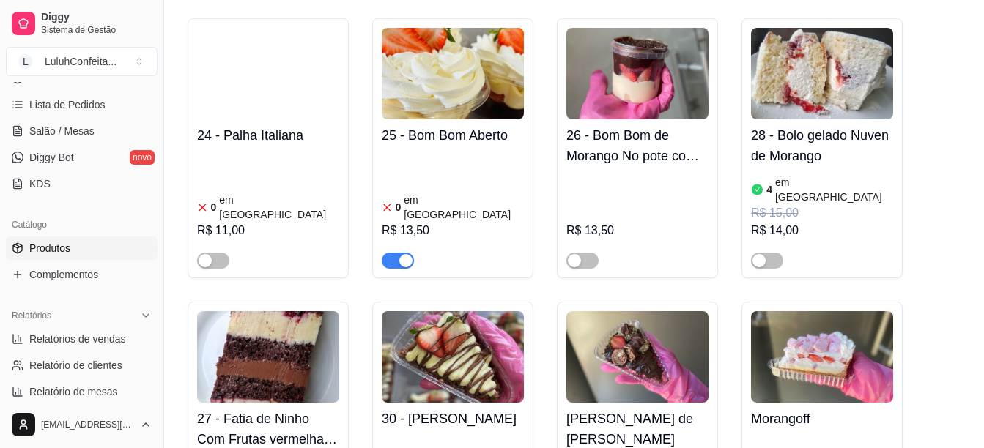
scroll to position [2363, 0]
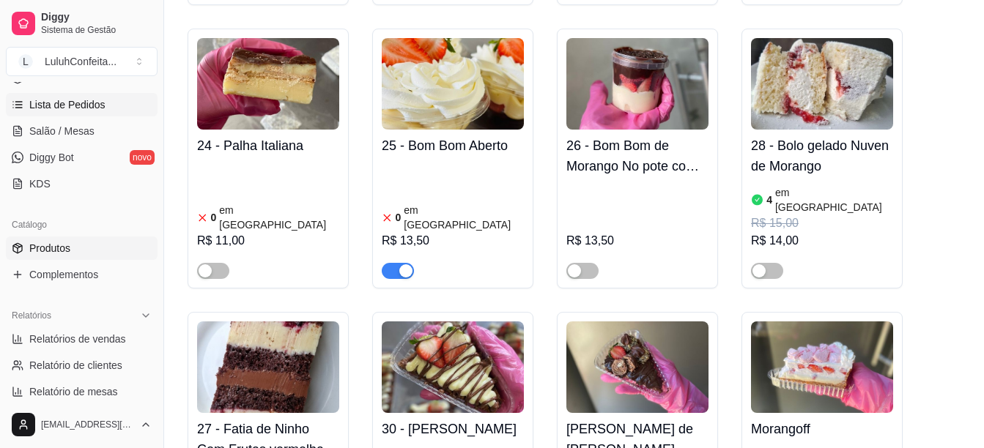
click at [70, 97] on link "Lista de Pedidos" at bounding box center [82, 104] width 152 height 23
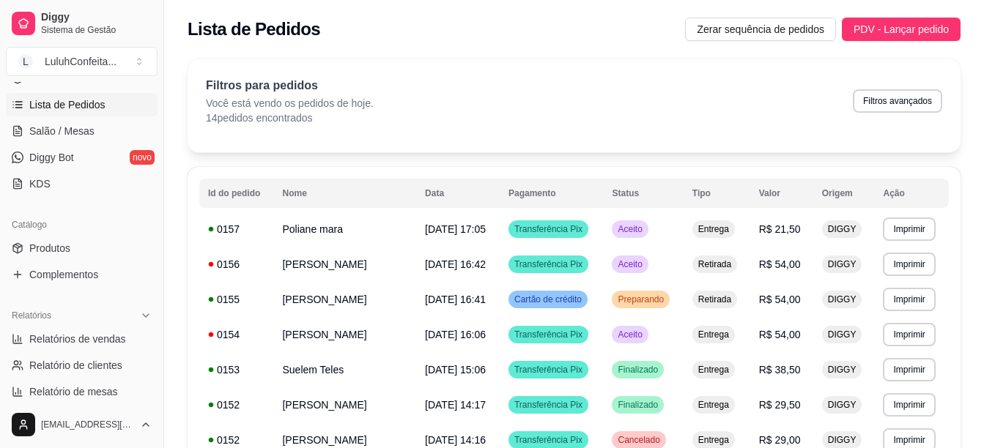
click at [506, 59] on div "Filtros para pedidos Você está vendo os pedidos de hoje. 14 pedidos encontrados…" at bounding box center [574, 106] width 773 height 94
click at [732, 228] on span "Entrega" at bounding box center [713, 229] width 37 height 12
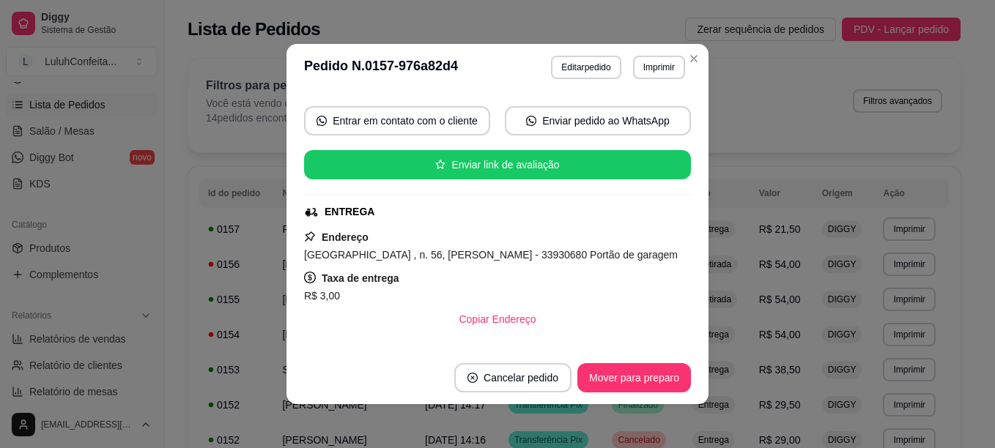
scroll to position [147, 0]
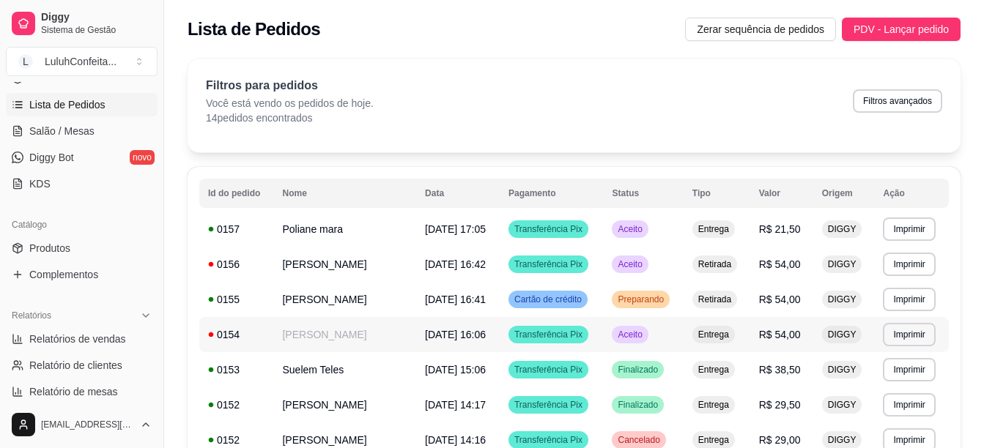
click at [604, 344] on td "Transferência Pix" at bounding box center [552, 334] width 104 height 35
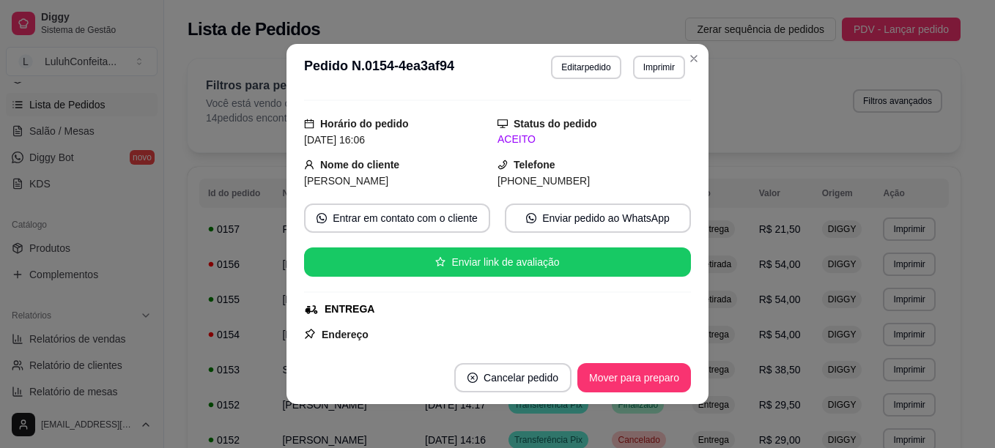
scroll to position [0, 0]
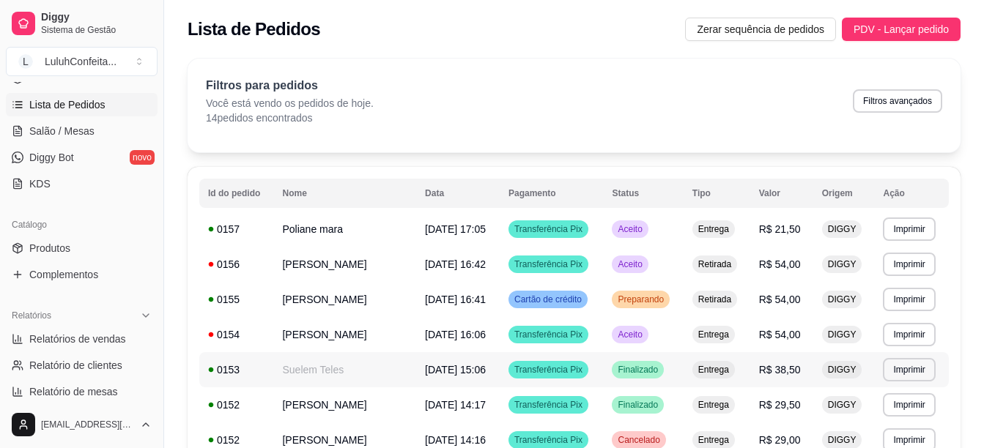
click at [486, 371] on span "[DATE] 15:06" at bounding box center [455, 370] width 61 height 12
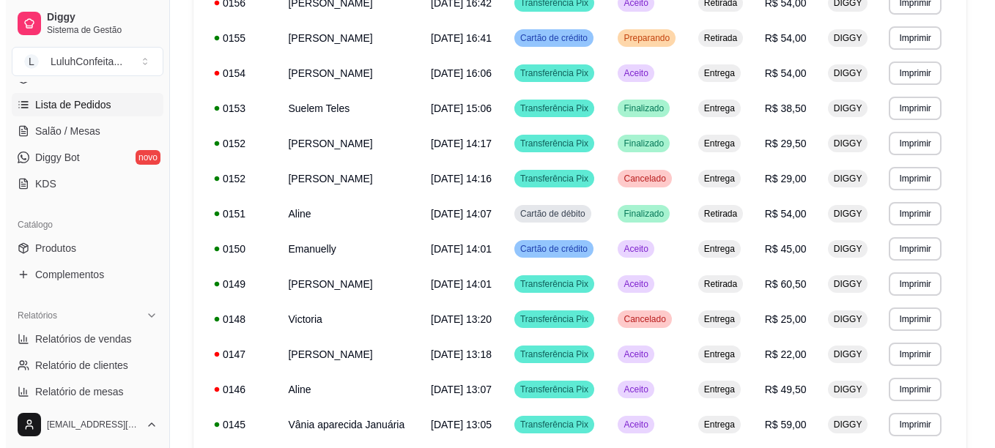
scroll to position [264, 0]
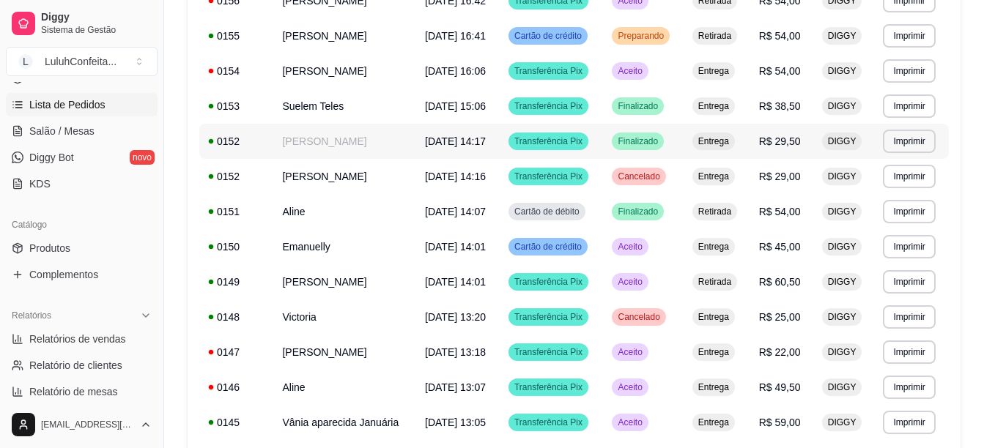
click at [644, 141] on span "Finalizado" at bounding box center [638, 142] width 46 height 12
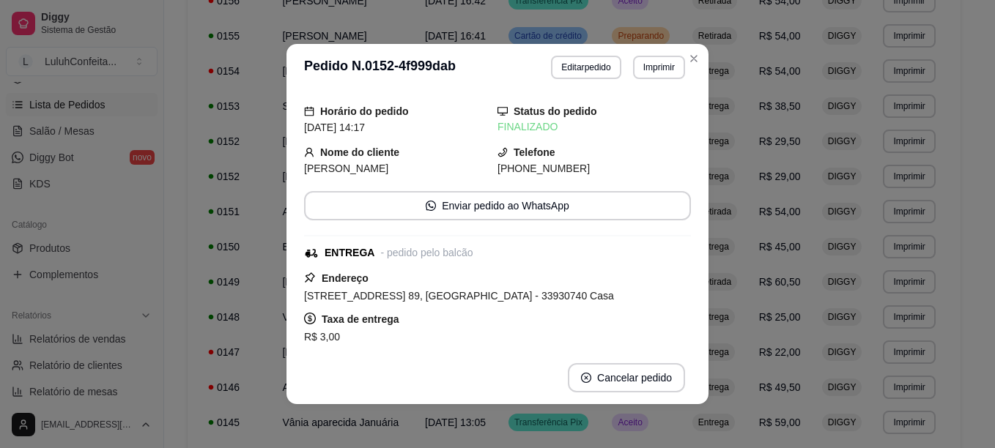
scroll to position [0, 0]
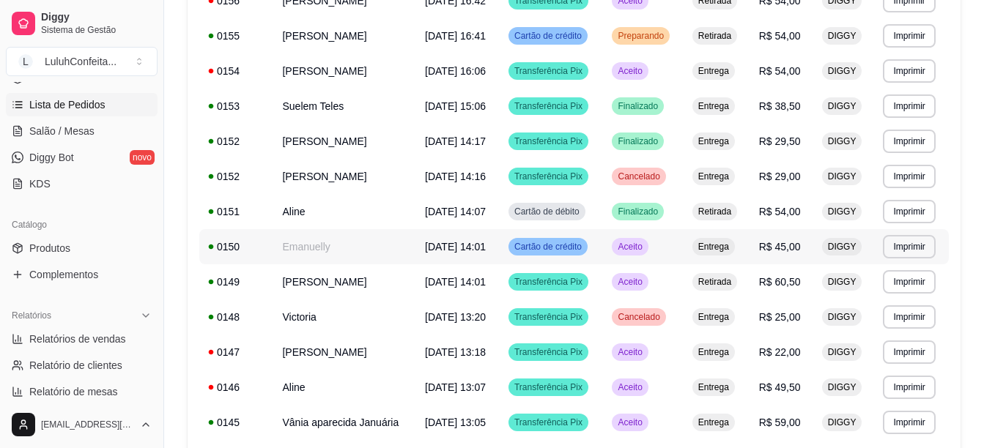
click at [576, 251] on span "Cartão de crédito" at bounding box center [547, 247] width 73 height 12
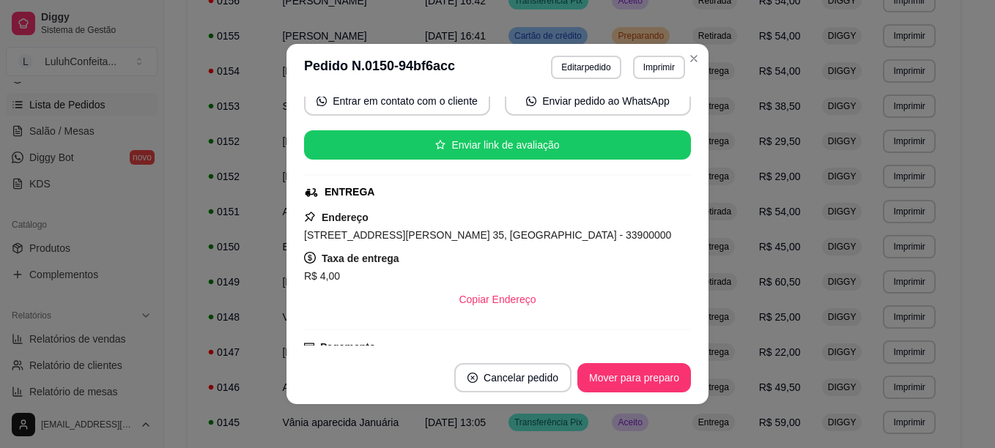
scroll to position [176, 0]
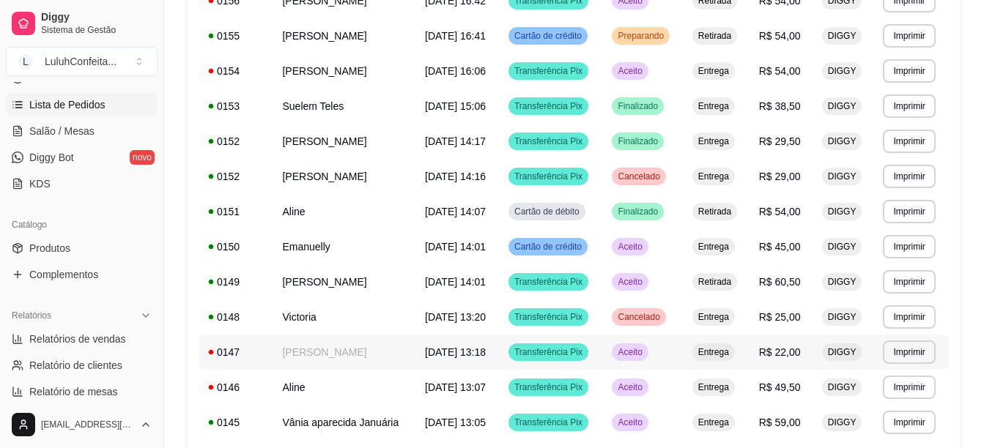
click at [486, 352] on span "[DATE] 13:18" at bounding box center [455, 353] width 61 height 12
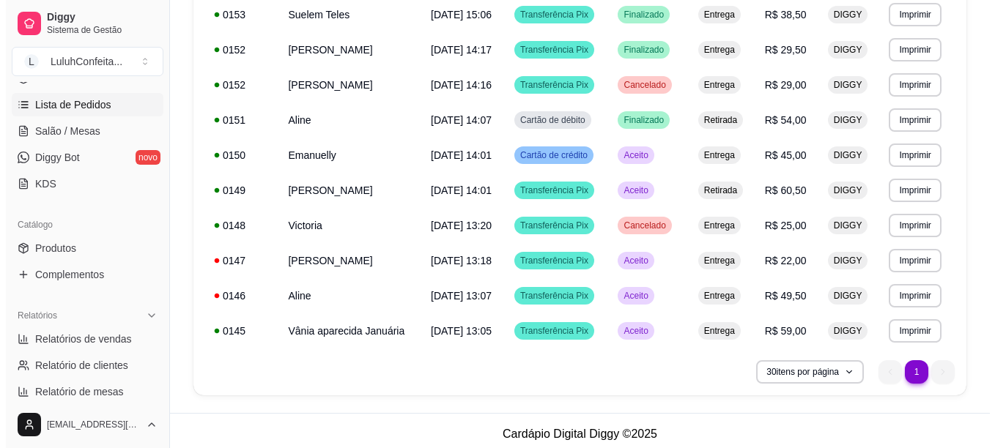
scroll to position [362, 0]
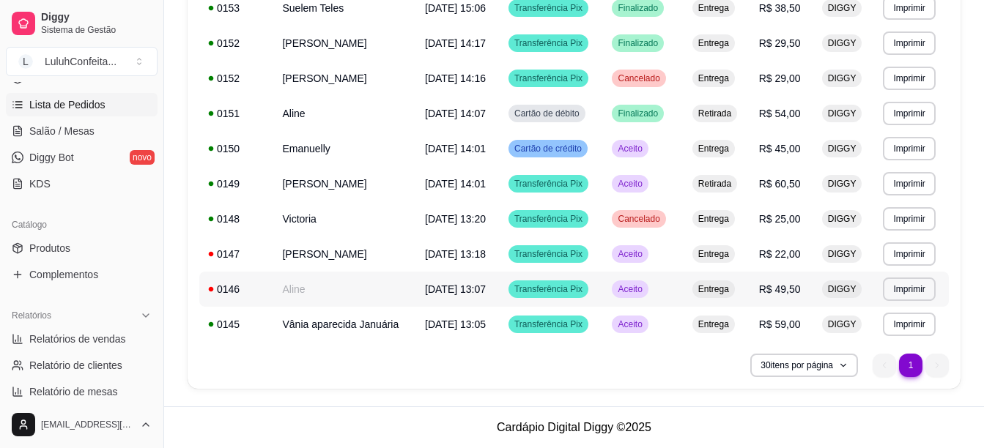
click at [486, 286] on span "[DATE] 13:07" at bounding box center [455, 290] width 61 height 12
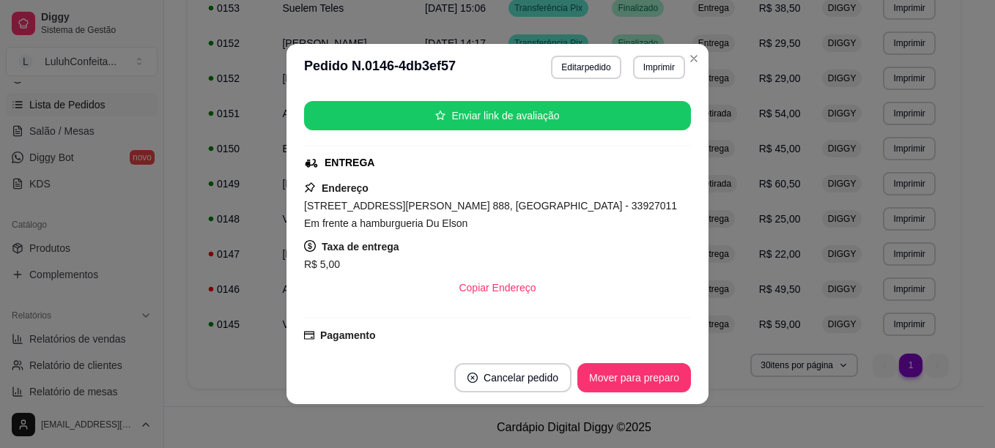
scroll to position [205, 0]
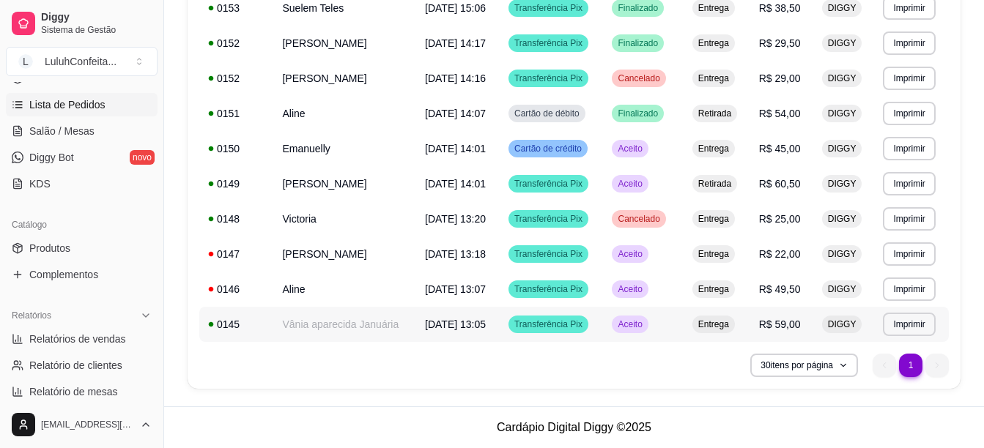
click at [457, 326] on span "[DATE] 13:05" at bounding box center [455, 325] width 61 height 12
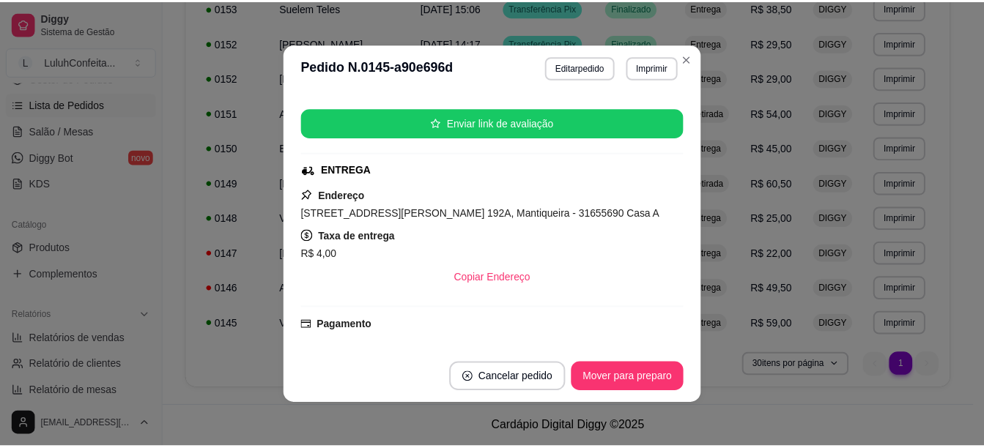
scroll to position [176, 0]
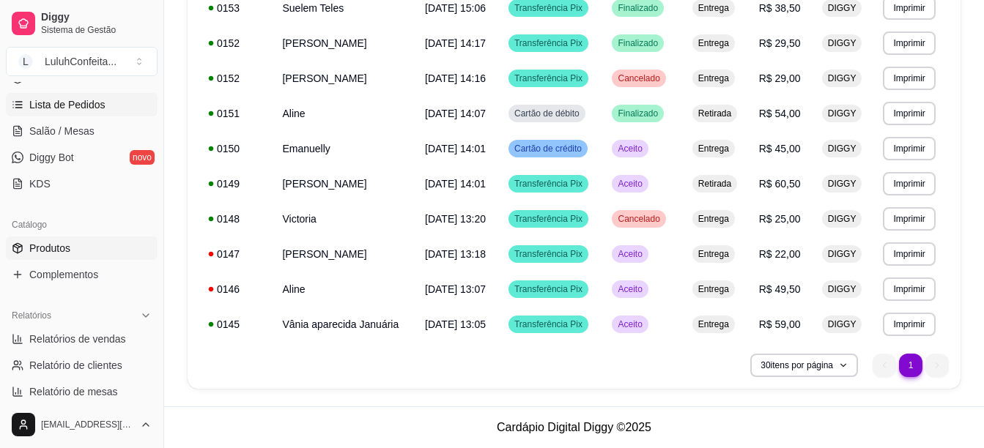
click at [72, 245] on link "Produtos" at bounding box center [82, 248] width 152 height 23
